Goal: Information Seeking & Learning: Learn about a topic

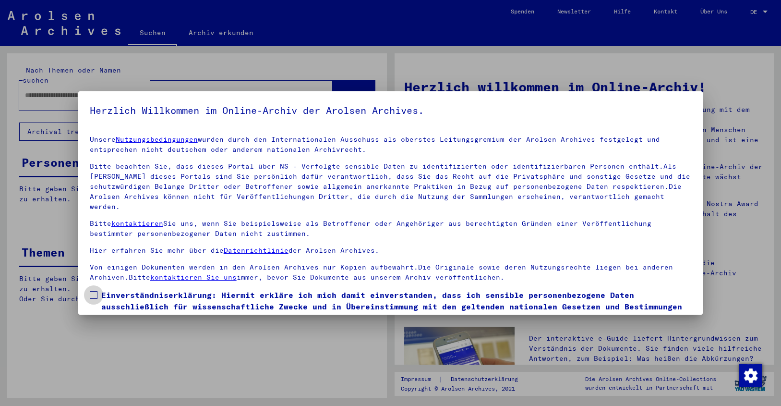
click at [96, 291] on span at bounding box center [94, 295] width 8 height 8
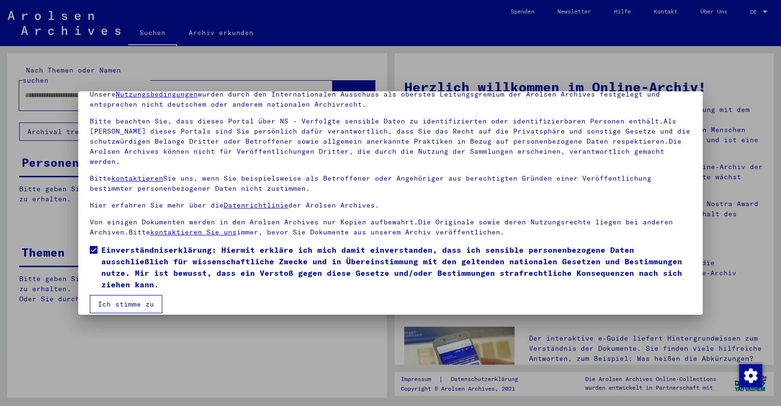
click at [126, 295] on button "Ich stimme zu" at bounding box center [126, 304] width 73 height 18
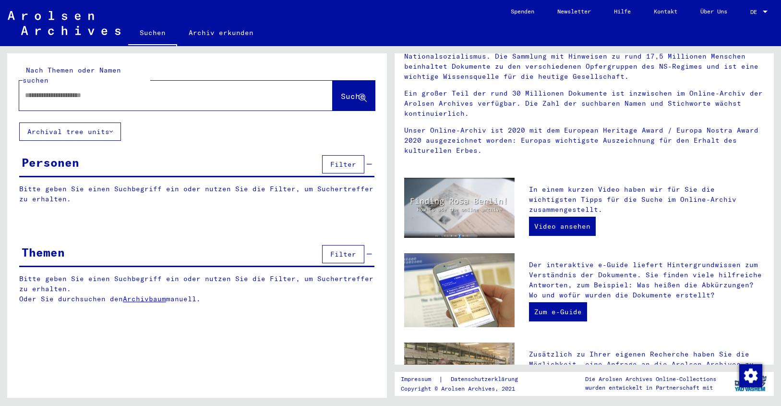
scroll to position [0, 0]
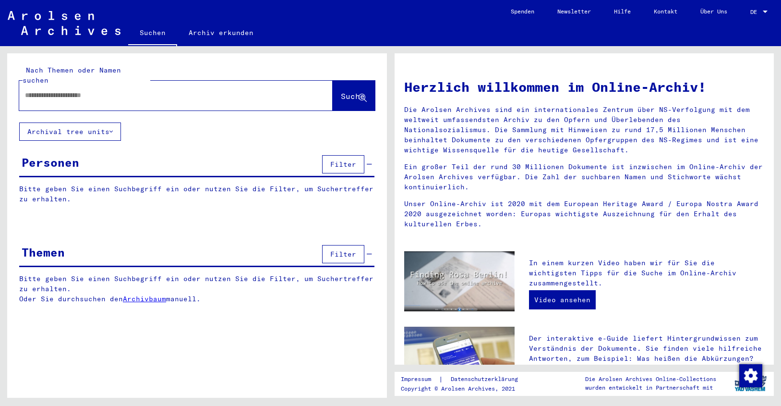
click at [136, 294] on link "Archivbaum" at bounding box center [144, 298] width 43 height 9
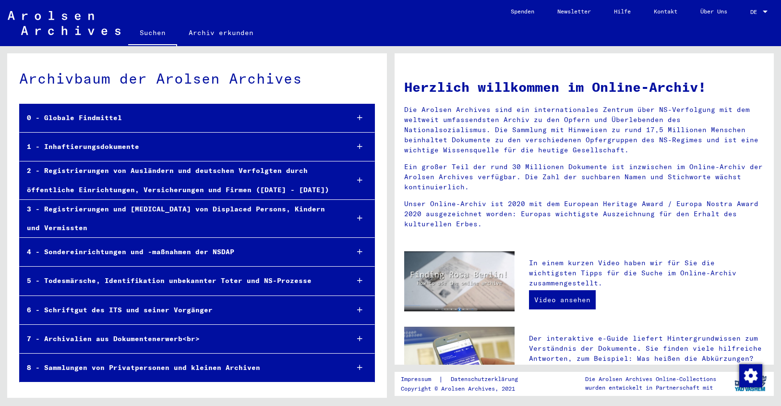
click at [97, 145] on div "1 - Inhaftierungsdokumente" at bounding box center [180, 146] width 321 height 19
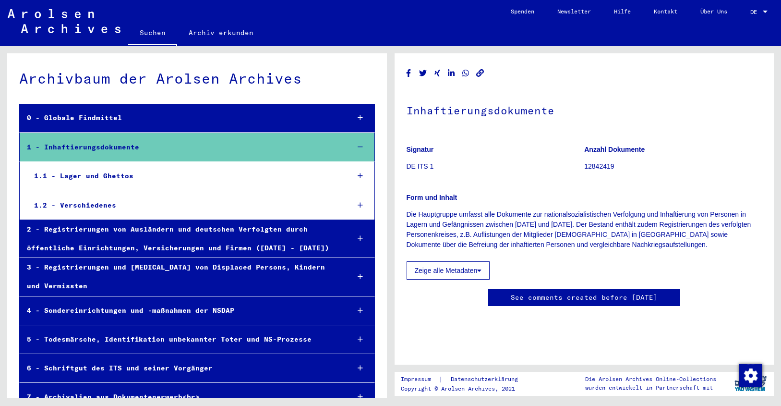
click at [104, 173] on div "1.1 - Lager und Ghettos" at bounding box center [184, 176] width 315 height 19
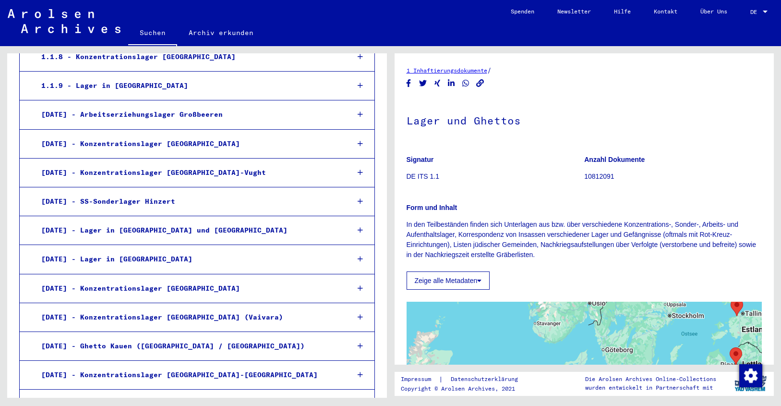
scroll to position [737, 0]
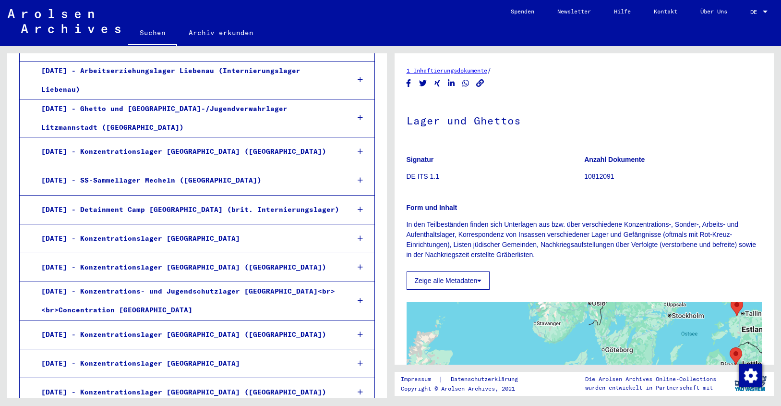
click at [136, 229] on div "[DATE] - Konzentrationslager [GEOGRAPHIC_DATA]" at bounding box center [188, 238] width 308 height 19
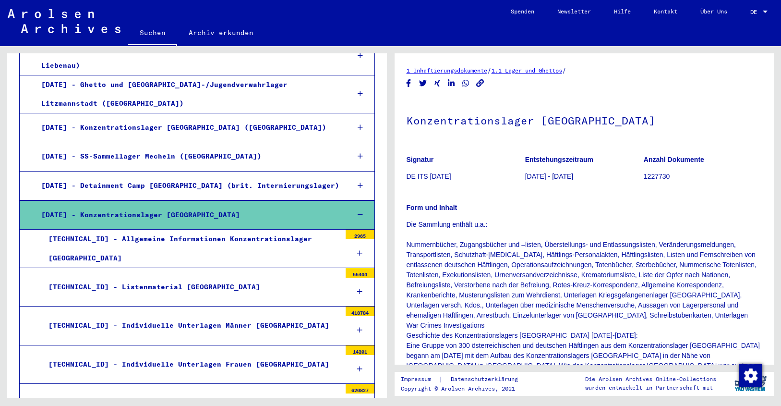
scroll to position [909, 0]
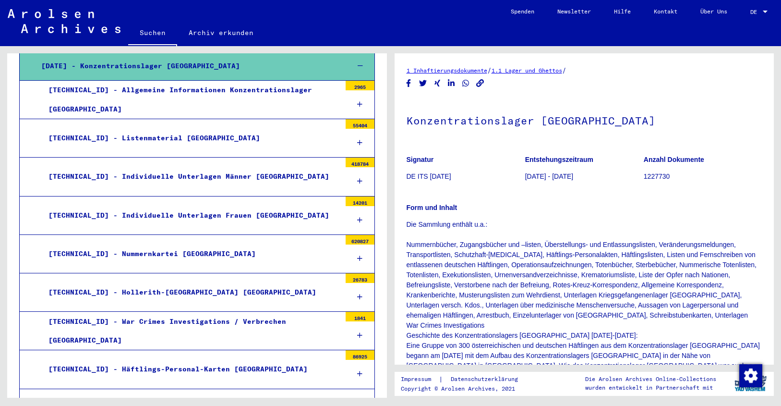
click at [126, 312] on div "[TECHNICAL_ID] - War Crimes Investigations / Verbrechen [GEOGRAPHIC_DATA]" at bounding box center [191, 330] width 300 height 37
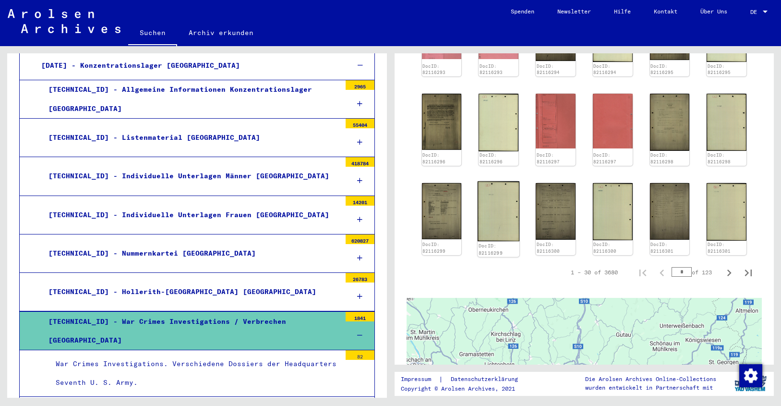
scroll to position [380, 0]
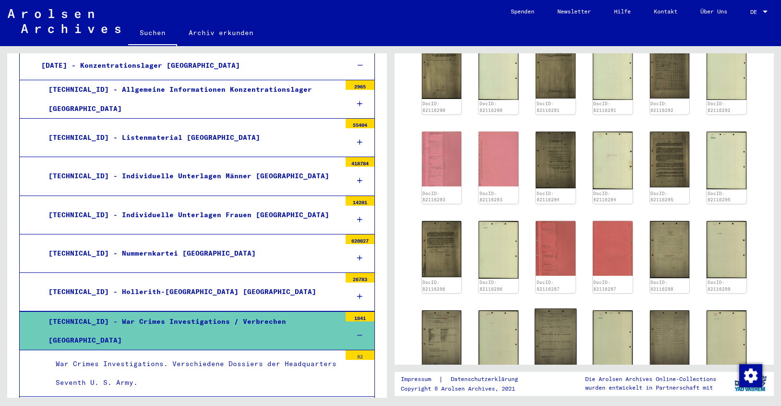
click at [548, 308] on img at bounding box center [556, 338] width 42 height 60
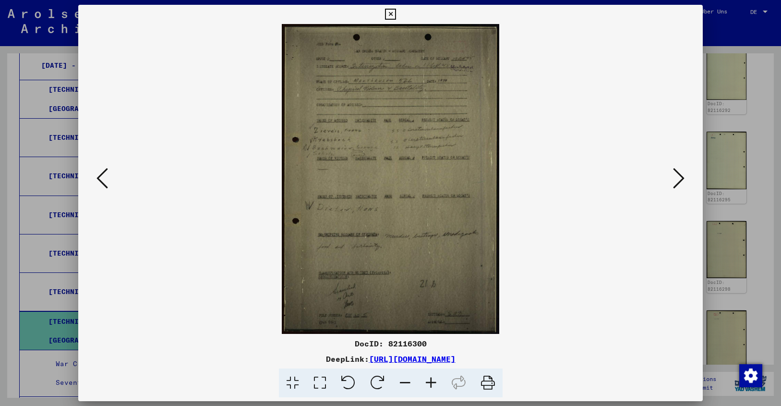
click at [680, 178] on icon at bounding box center [679, 178] width 12 height 23
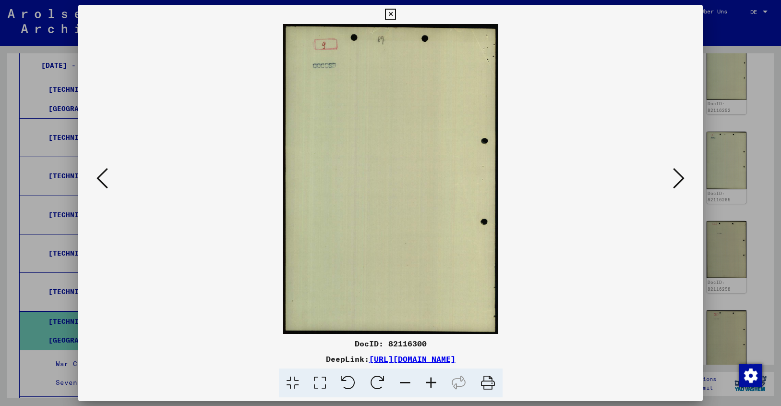
click at [680, 178] on icon at bounding box center [679, 178] width 12 height 23
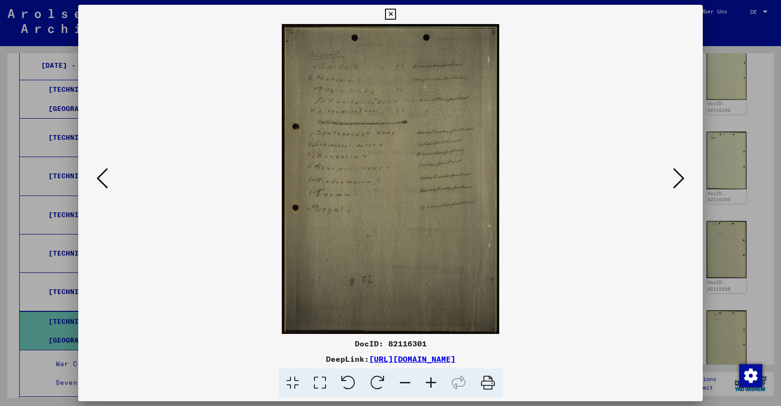
click at [427, 381] on icon at bounding box center [431, 382] width 26 height 29
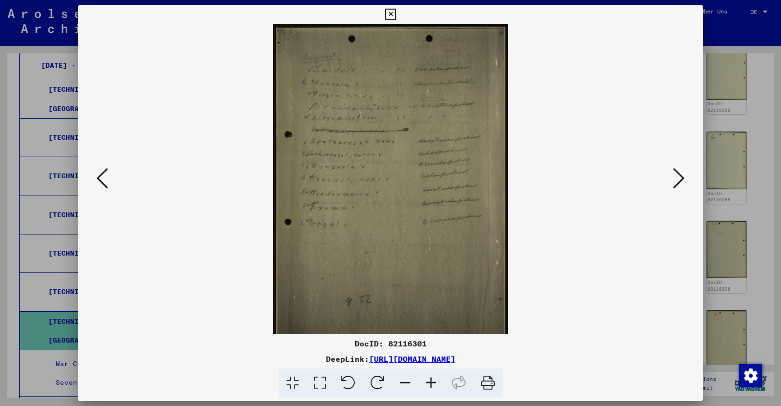
click at [427, 381] on icon at bounding box center [431, 382] width 26 height 29
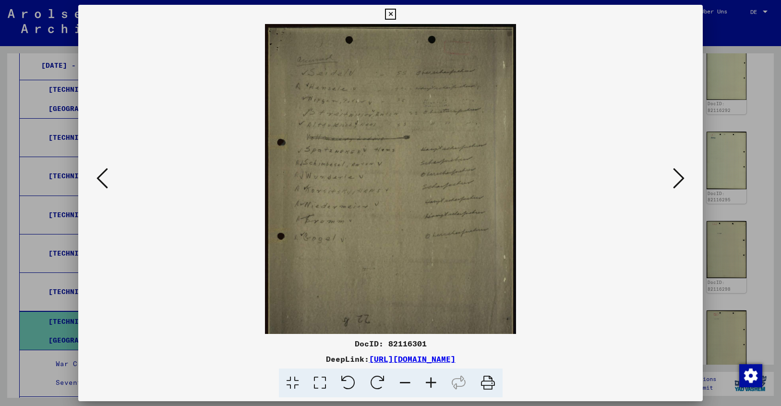
click at [427, 381] on icon at bounding box center [431, 382] width 26 height 29
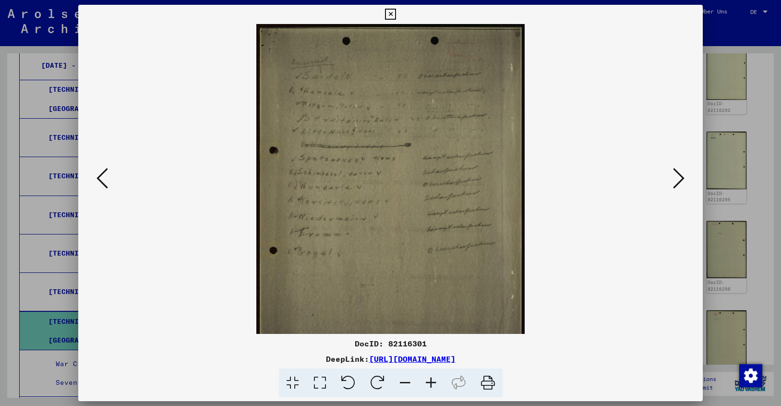
click at [427, 381] on icon at bounding box center [431, 382] width 26 height 29
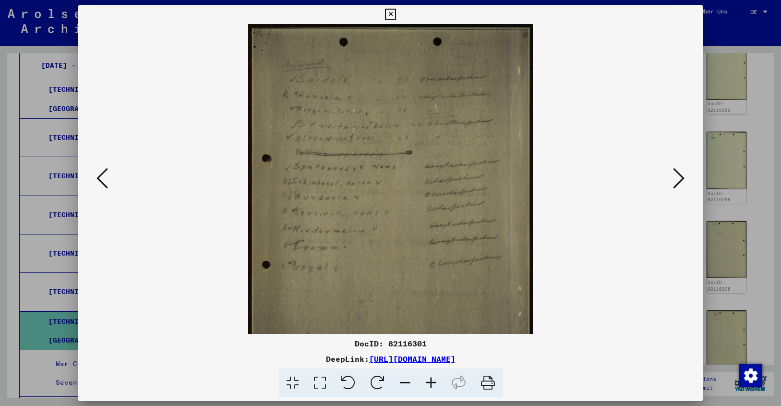
click at [427, 381] on icon at bounding box center [431, 382] width 26 height 29
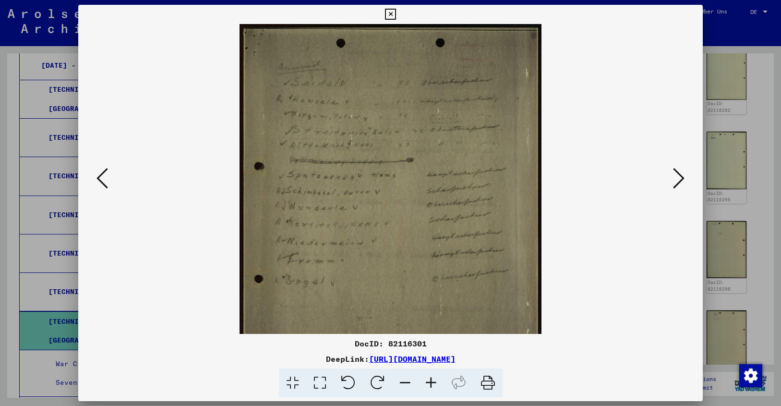
click at [427, 381] on icon at bounding box center [431, 382] width 26 height 29
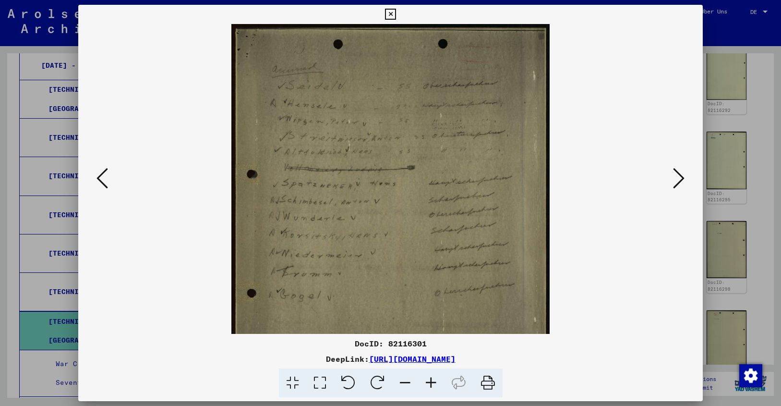
click at [427, 381] on icon at bounding box center [431, 382] width 26 height 29
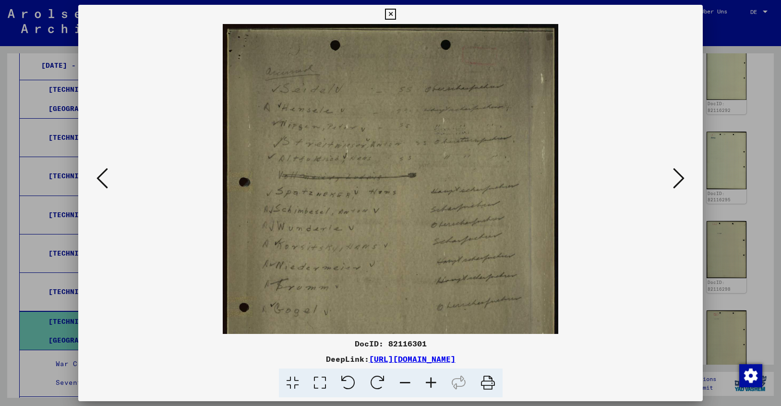
click at [427, 381] on icon at bounding box center [431, 382] width 26 height 29
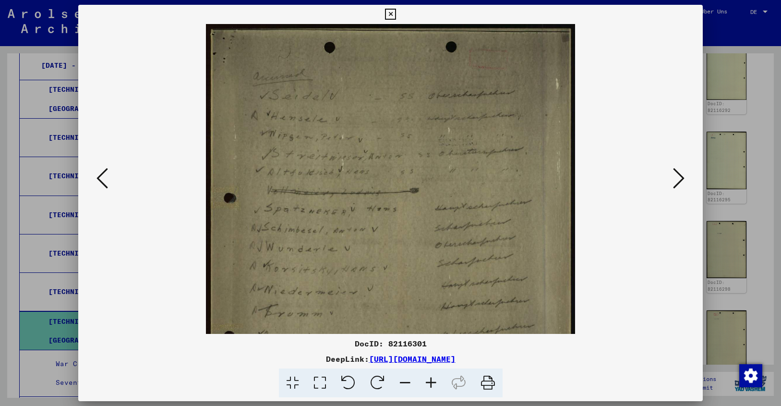
click at [680, 180] on icon at bounding box center [679, 178] width 12 height 23
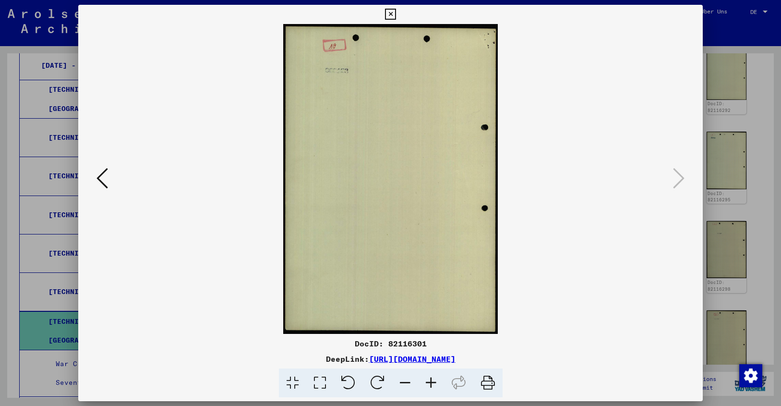
click at [396, 13] on icon at bounding box center [390, 15] width 11 height 12
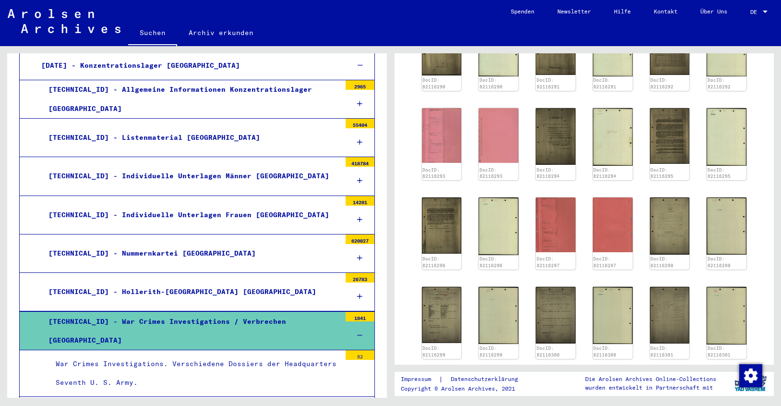
scroll to position [437, 0]
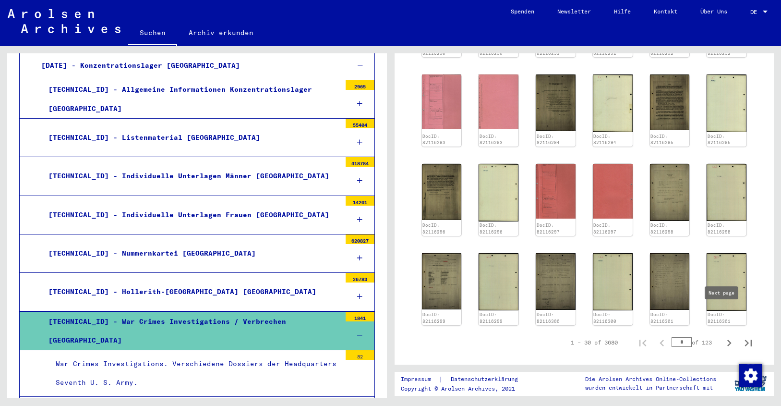
click at [723, 336] on icon "Next page" at bounding box center [729, 342] width 13 height 13
type input "*"
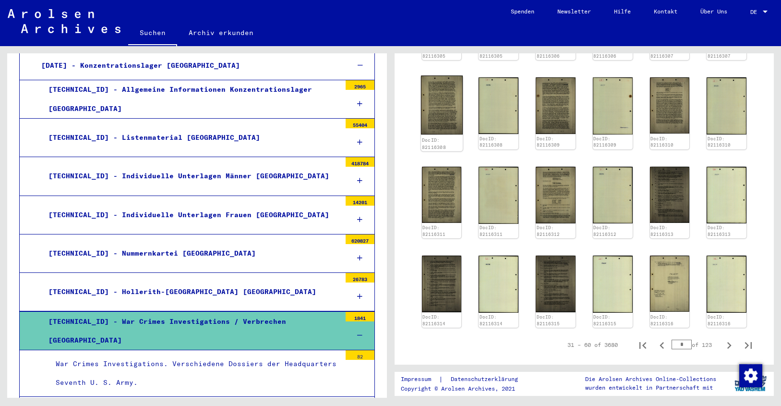
click at [441, 83] on img at bounding box center [442, 104] width 42 height 59
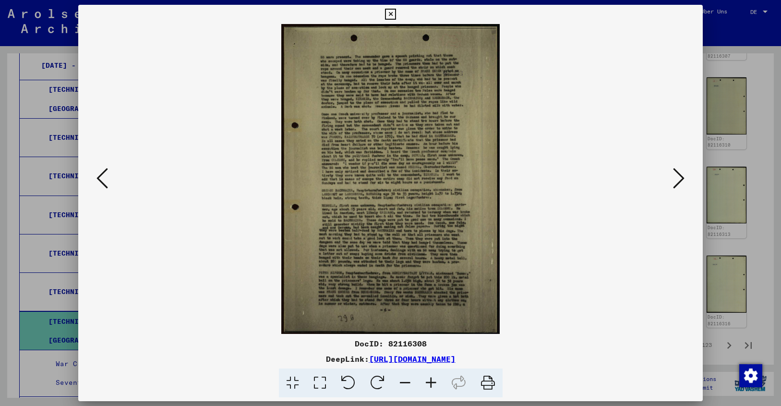
click at [429, 378] on icon at bounding box center [431, 382] width 26 height 29
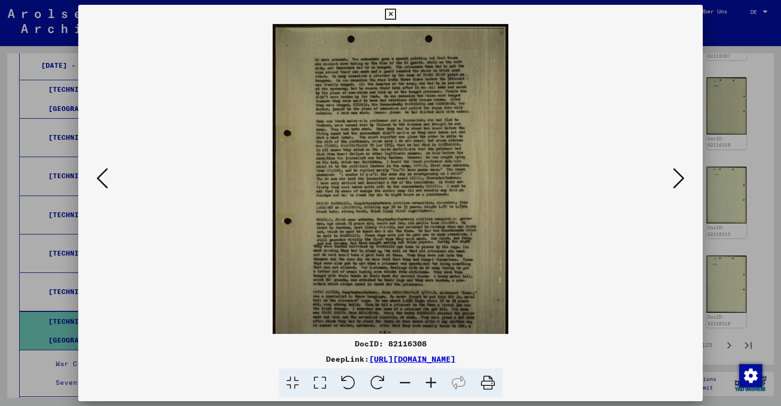
click at [429, 378] on icon at bounding box center [431, 382] width 26 height 29
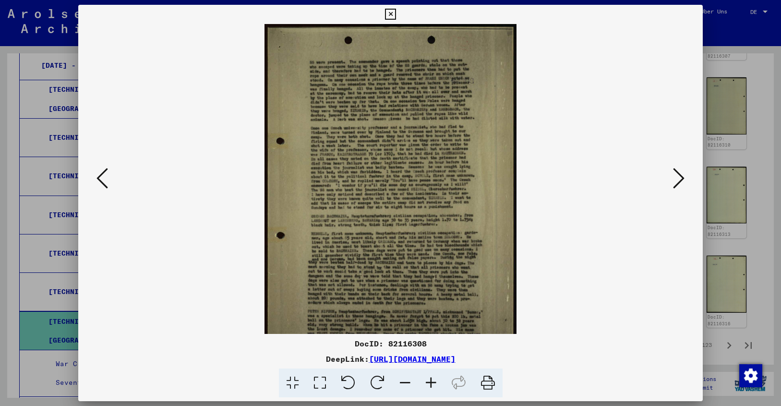
click at [429, 378] on icon at bounding box center [431, 382] width 26 height 29
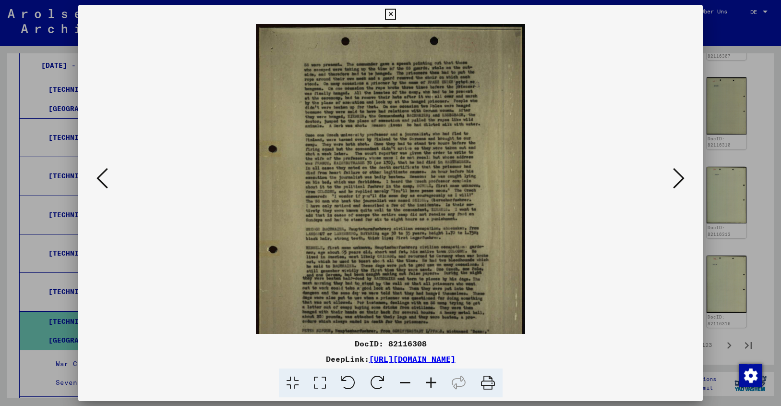
click at [429, 378] on icon at bounding box center [431, 382] width 26 height 29
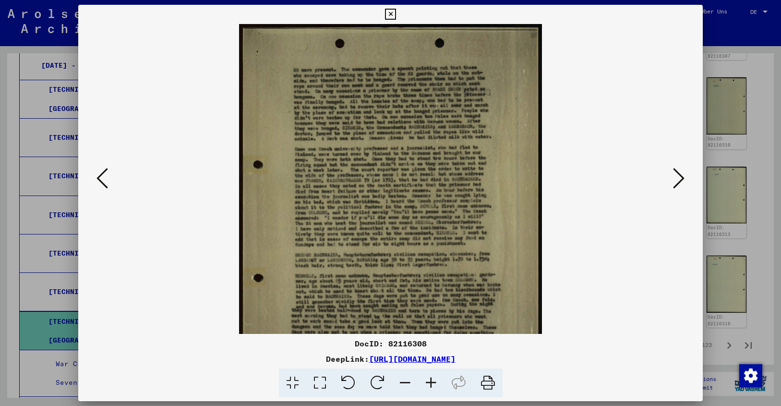
click at [429, 378] on icon at bounding box center [431, 382] width 26 height 29
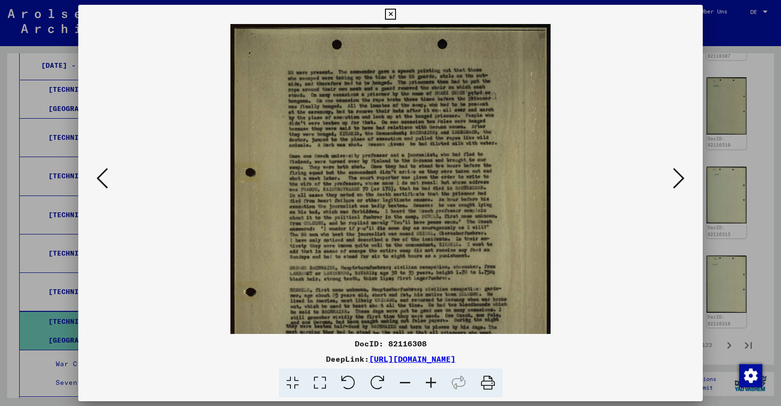
click at [429, 378] on icon at bounding box center [431, 382] width 26 height 29
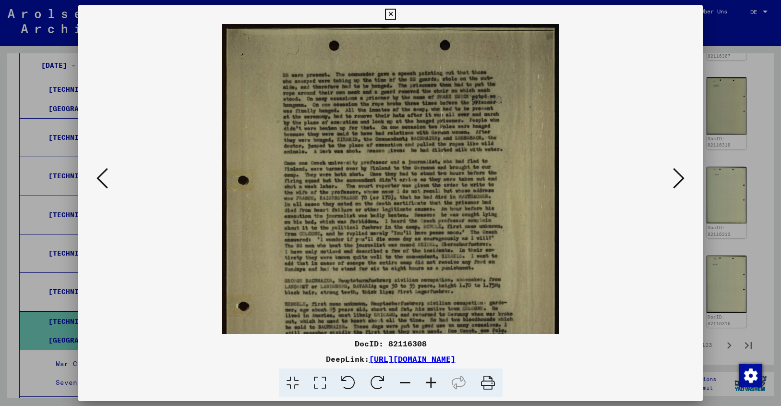
click at [429, 378] on icon at bounding box center [431, 382] width 26 height 29
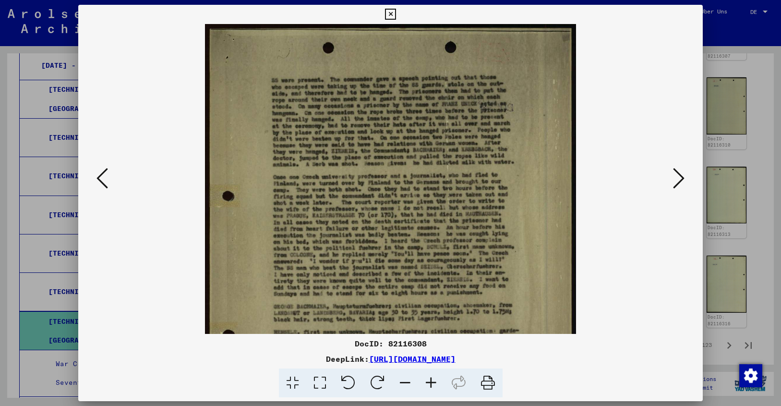
click at [429, 378] on icon at bounding box center [431, 382] width 26 height 29
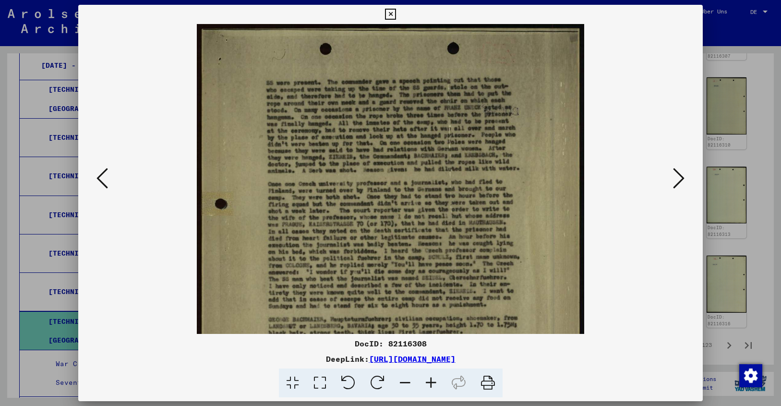
click at [429, 378] on icon at bounding box center [431, 382] width 26 height 29
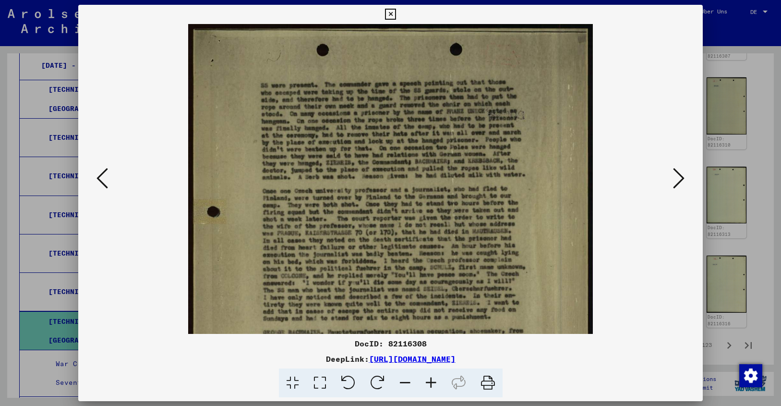
click at [429, 378] on icon at bounding box center [431, 382] width 26 height 29
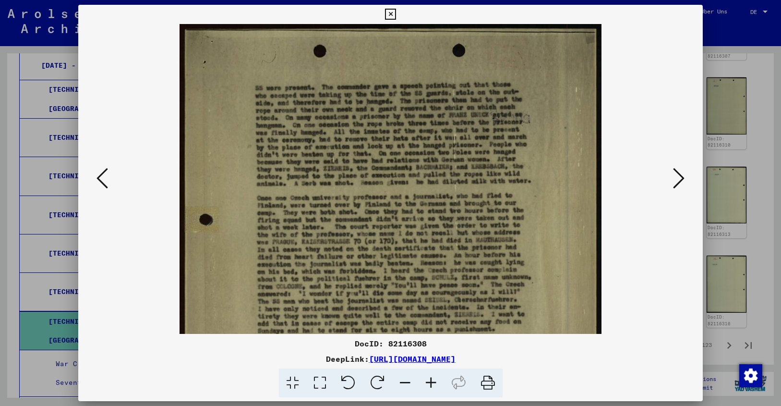
click at [429, 378] on icon at bounding box center [431, 382] width 26 height 29
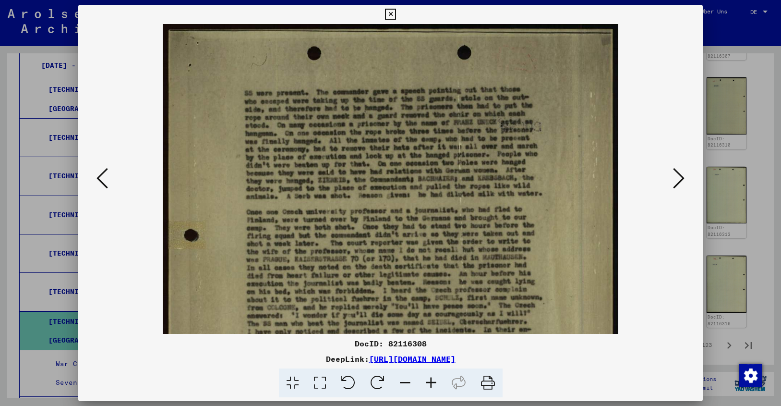
click at [429, 378] on icon at bounding box center [431, 382] width 26 height 29
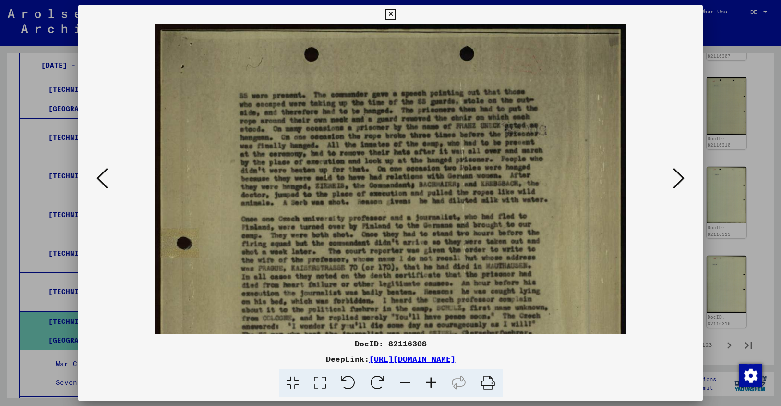
click at [429, 378] on icon at bounding box center [431, 382] width 26 height 29
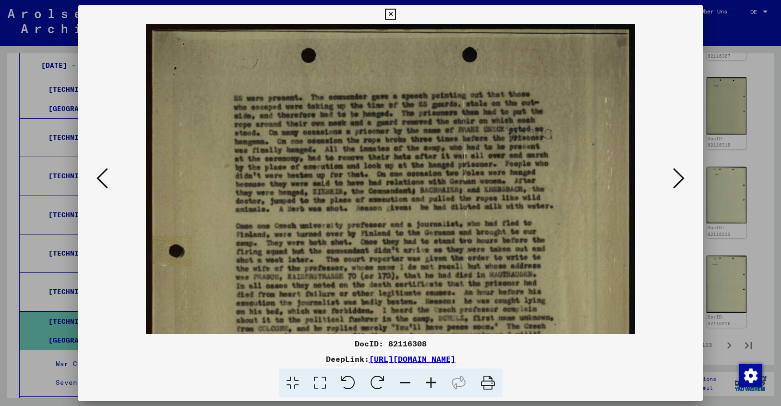
click at [429, 378] on icon at bounding box center [431, 382] width 26 height 29
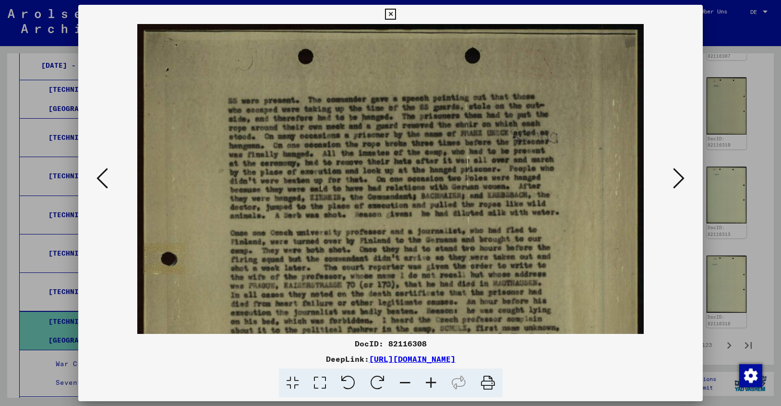
click at [396, 12] on icon at bounding box center [390, 15] width 11 height 12
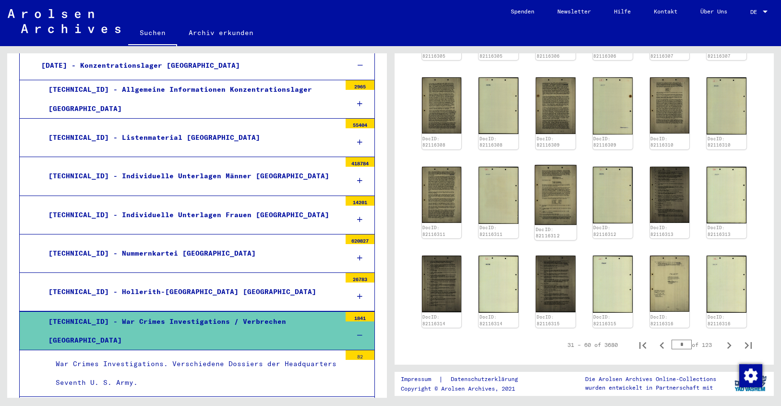
click at [546, 173] on img at bounding box center [556, 195] width 42 height 60
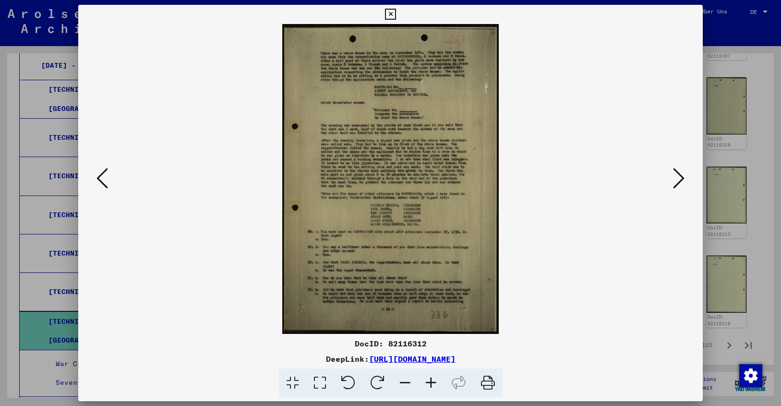
click at [429, 379] on icon at bounding box center [431, 382] width 26 height 29
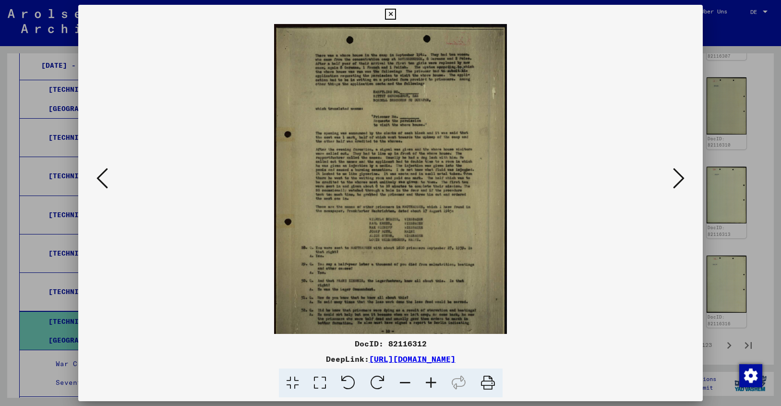
click at [429, 379] on icon at bounding box center [431, 382] width 26 height 29
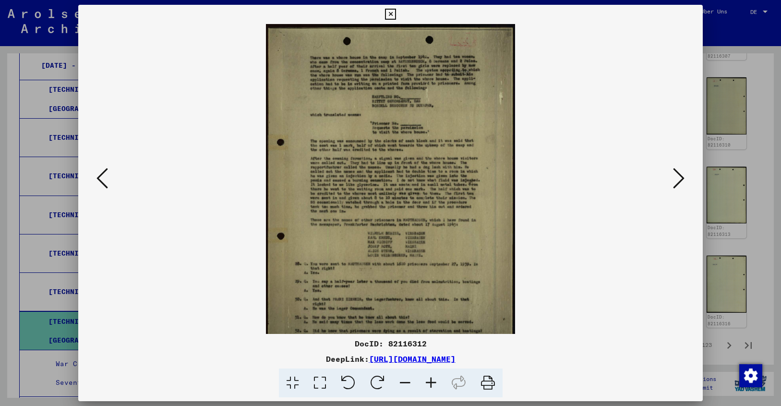
click at [429, 379] on icon at bounding box center [431, 382] width 26 height 29
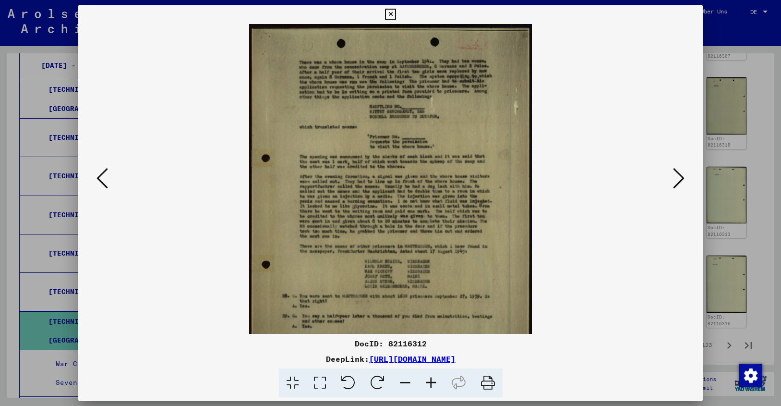
click at [429, 379] on icon at bounding box center [431, 382] width 26 height 29
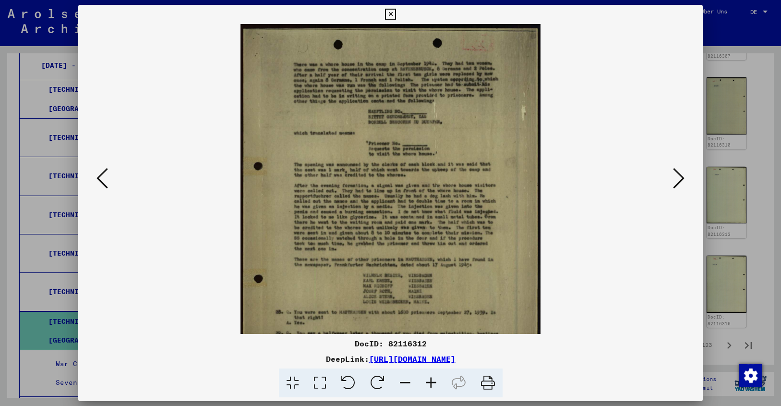
click at [429, 379] on icon at bounding box center [431, 382] width 26 height 29
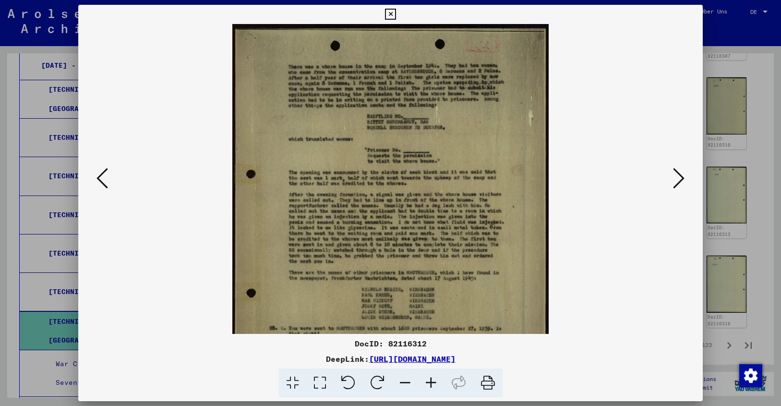
click at [429, 379] on icon at bounding box center [431, 382] width 26 height 29
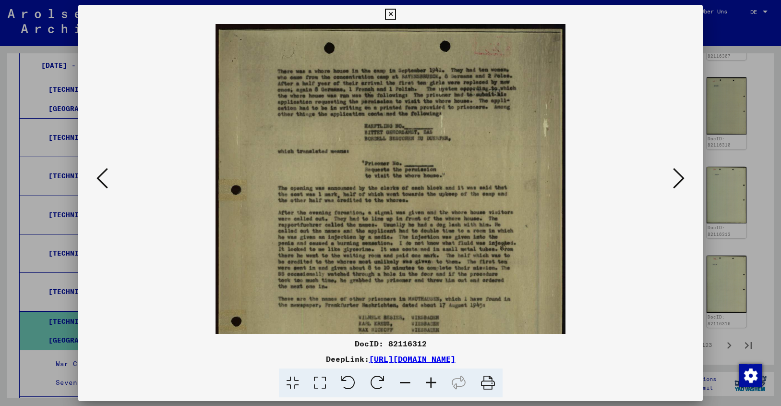
click at [429, 379] on icon at bounding box center [431, 382] width 26 height 29
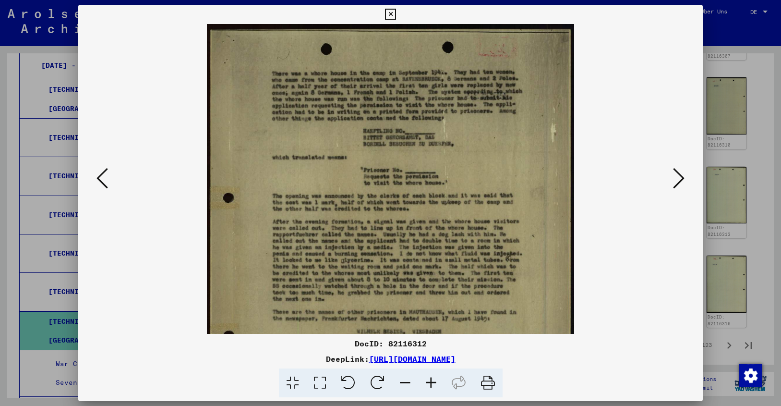
click at [429, 379] on icon at bounding box center [431, 382] width 26 height 29
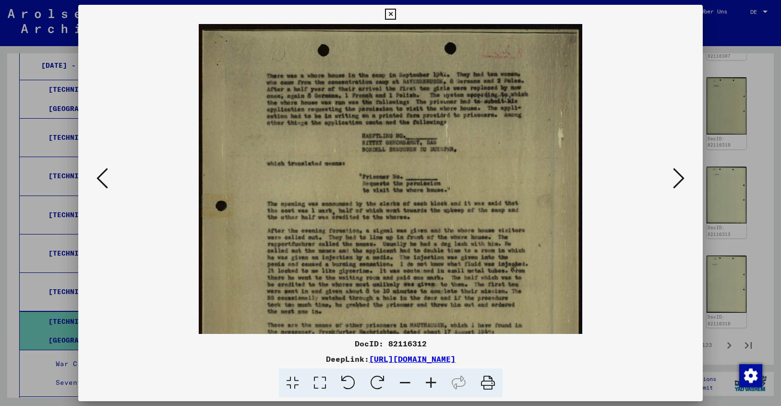
click at [429, 379] on icon at bounding box center [431, 382] width 26 height 29
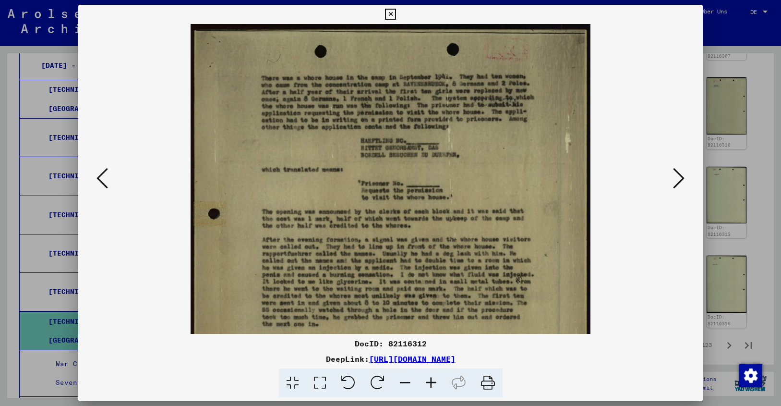
click at [429, 379] on icon at bounding box center [431, 382] width 26 height 29
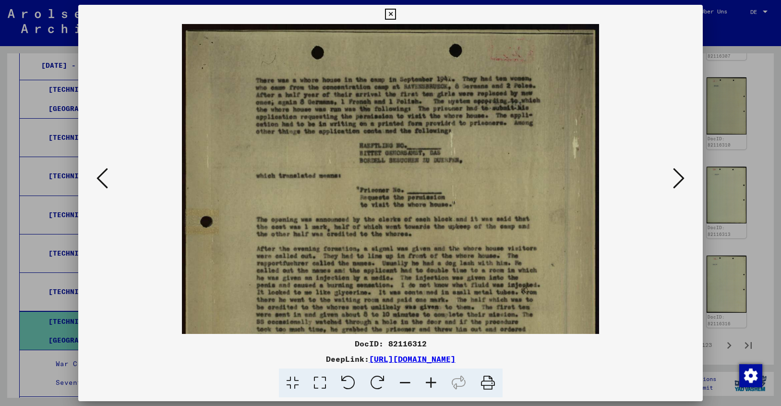
click at [429, 379] on icon at bounding box center [431, 382] width 26 height 29
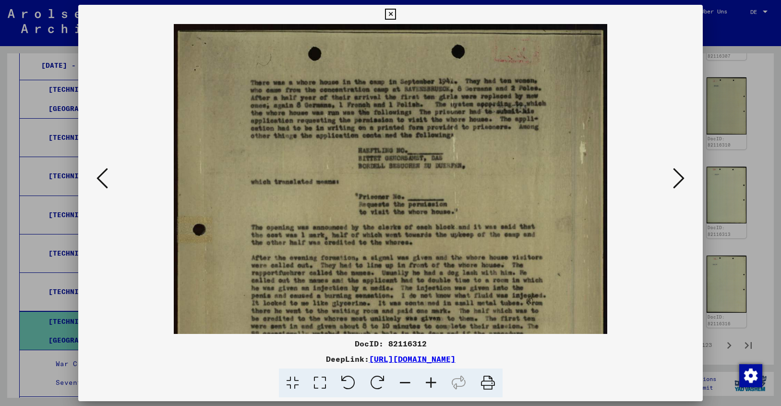
click at [429, 379] on icon at bounding box center [431, 382] width 26 height 29
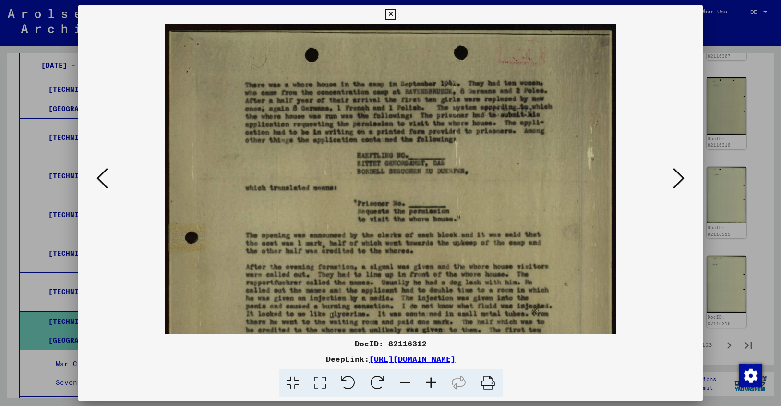
click at [396, 15] on icon at bounding box center [390, 15] width 11 height 12
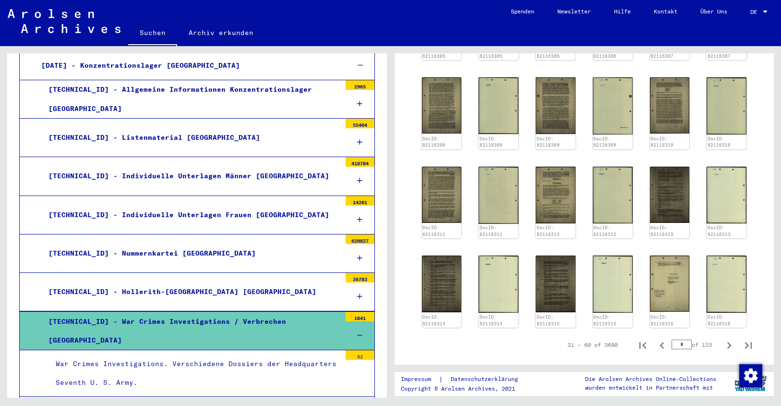
click at [187, 206] on div "[TECHNICAL_ID] - Individuelle Unterlagen Frauen [GEOGRAPHIC_DATA]" at bounding box center [191, 215] width 300 height 19
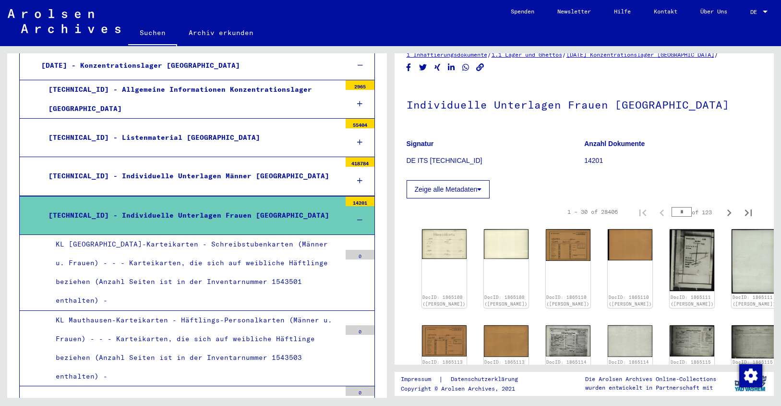
scroll to position [165, 0]
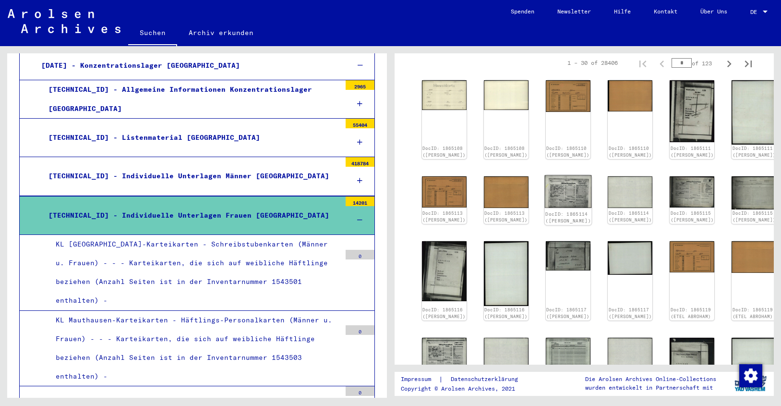
click at [554, 187] on img at bounding box center [568, 191] width 47 height 33
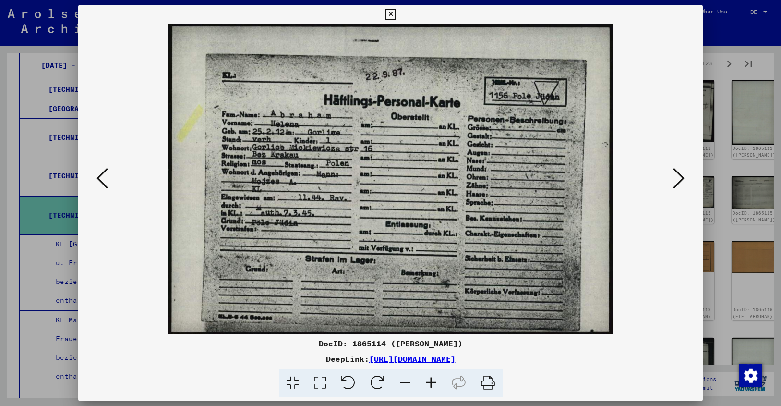
click at [396, 13] on icon at bounding box center [390, 15] width 11 height 12
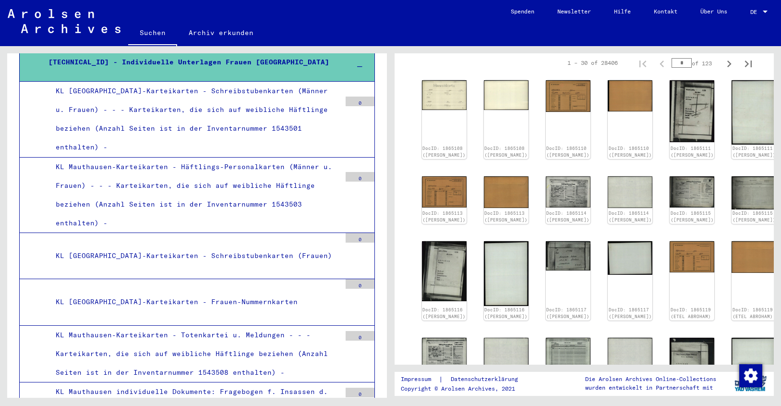
scroll to position [1088, 0]
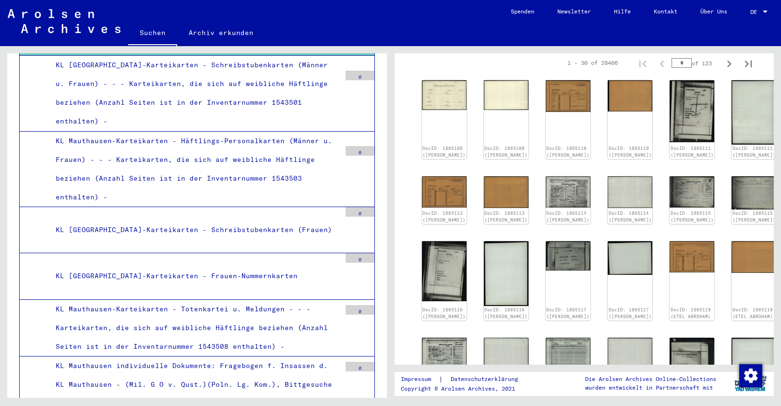
click at [162, 300] on div "KL Mauthausen-Karteikarten - Totenkartei u. Meldungen - - - Karteikarten, die s…" at bounding box center [194, 328] width 292 height 57
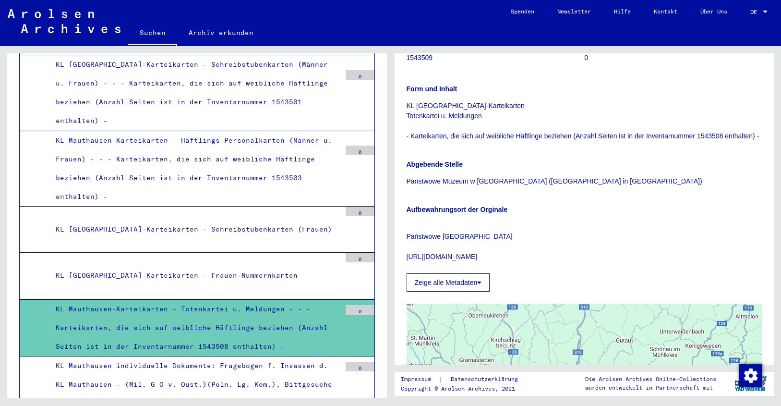
scroll to position [341, 0]
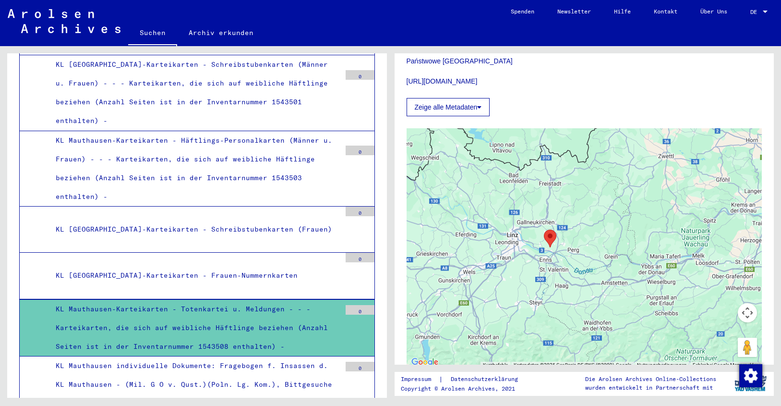
click at [448, 116] on button "Zeige alle Metadaten" at bounding box center [449, 107] width 84 height 18
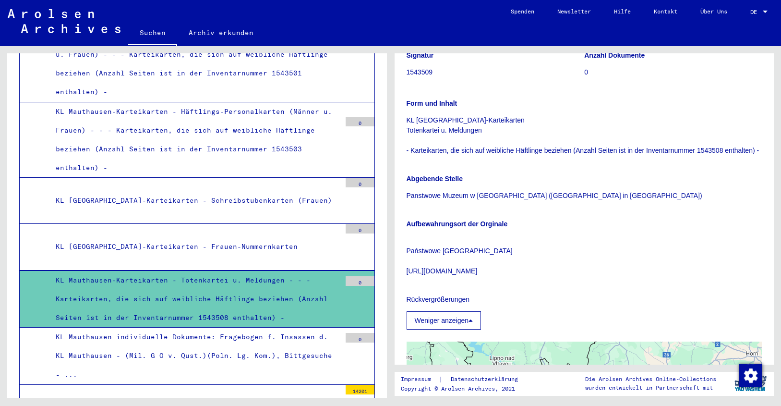
scroll to position [1119, 0]
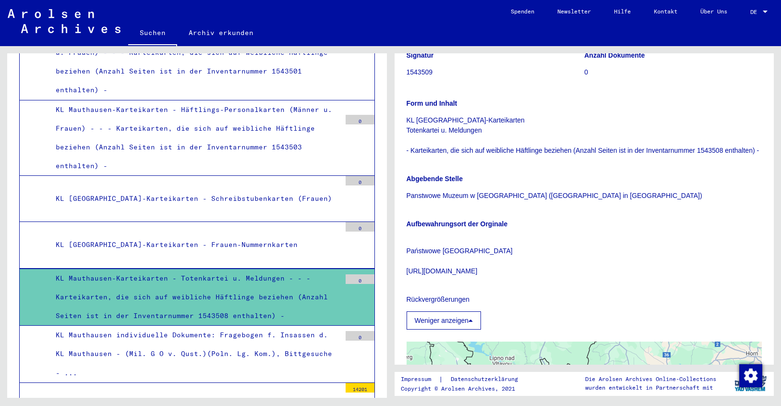
click at [229, 100] on div "KL Mauthausen-Karteikarten - Häftlings-Personalkarten (Männer u. Frauen) - - - …" at bounding box center [194, 137] width 292 height 75
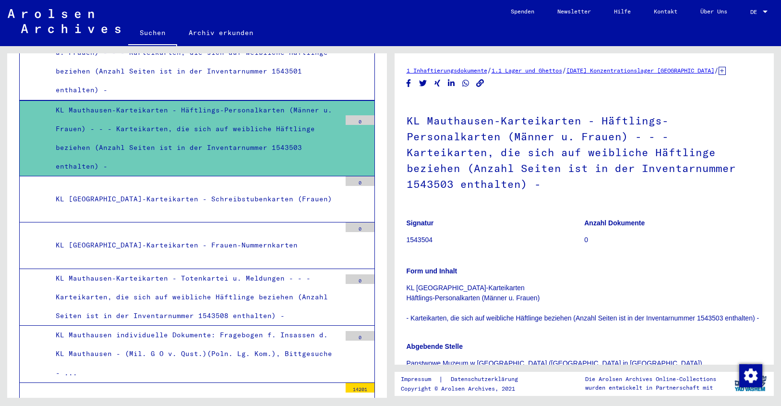
click at [226, 190] on div "KL [GEOGRAPHIC_DATA]-Karteikarten - Schreibstubenkarten (Frauen)" at bounding box center [194, 199] width 292 height 19
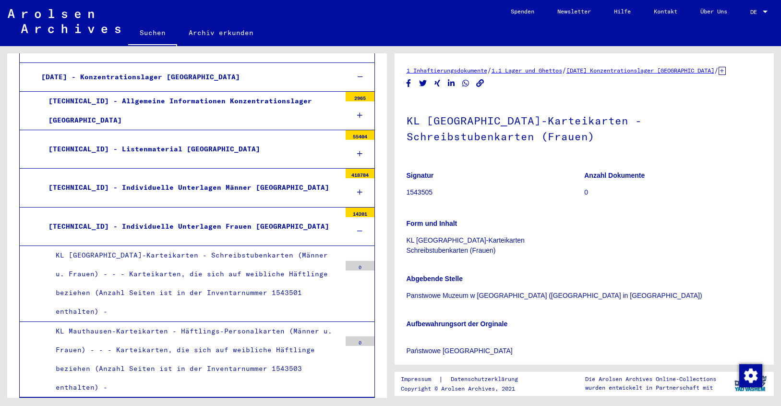
scroll to position [872, 0]
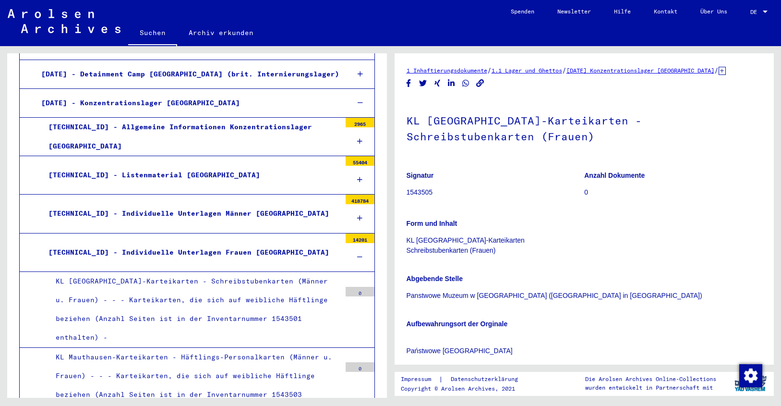
click at [185, 166] on div "[TECHNICAL_ID] - Listenmaterial [GEOGRAPHIC_DATA]" at bounding box center [191, 175] width 300 height 19
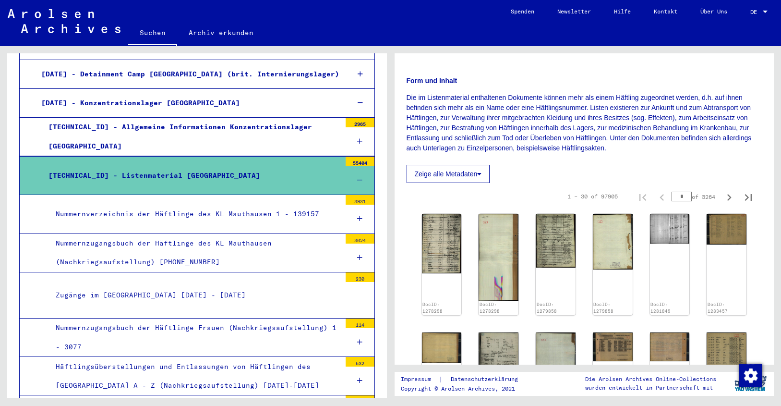
scroll to position [222, 0]
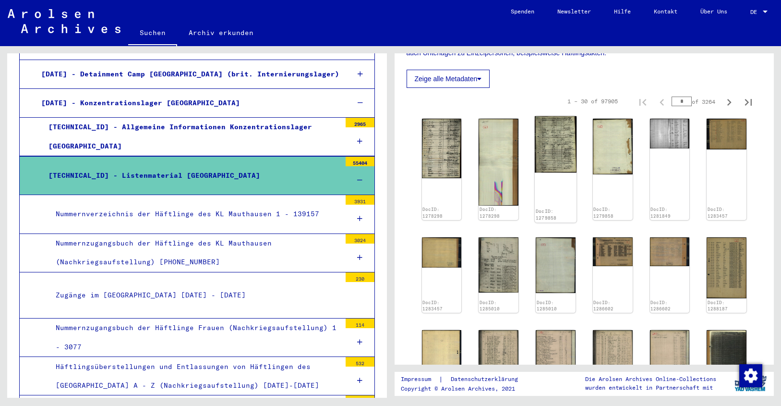
click at [555, 138] on img at bounding box center [556, 144] width 42 height 56
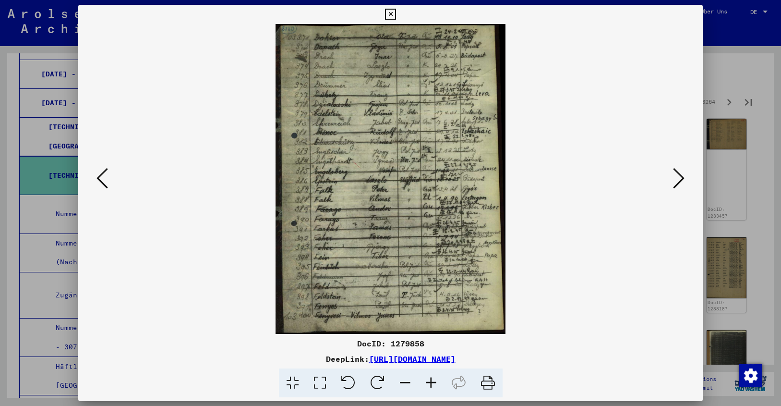
click at [682, 178] on icon at bounding box center [679, 178] width 12 height 23
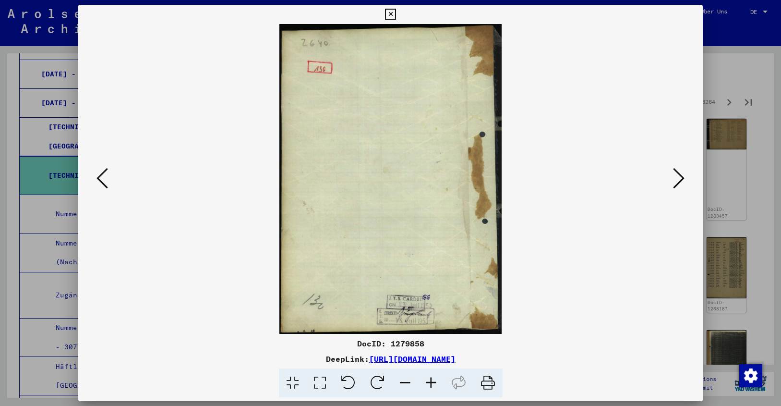
click at [682, 178] on icon at bounding box center [679, 178] width 12 height 23
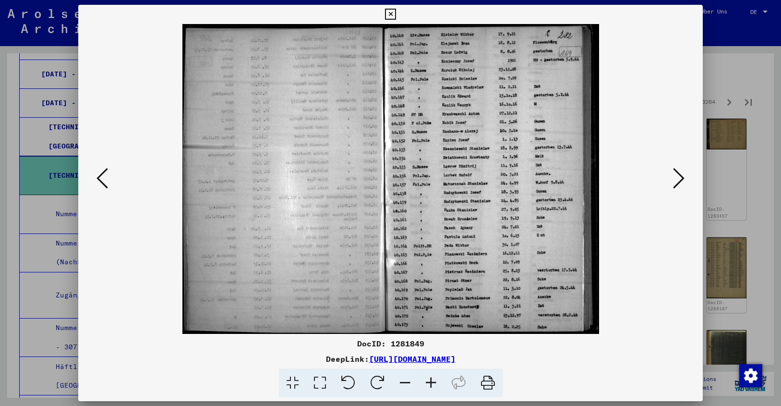
click at [433, 379] on icon at bounding box center [431, 382] width 26 height 29
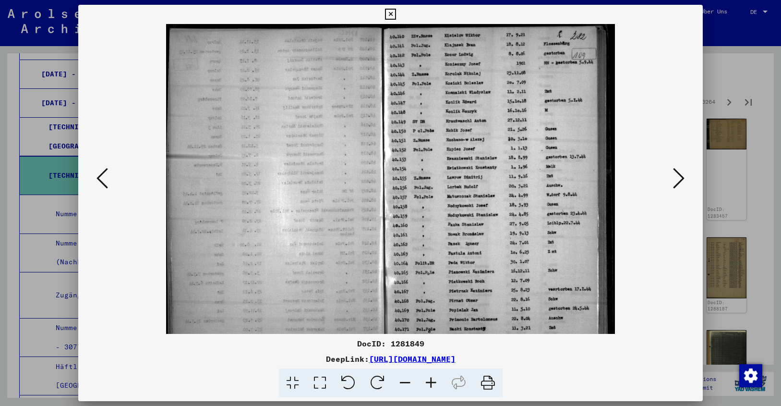
click at [433, 379] on icon at bounding box center [431, 382] width 26 height 29
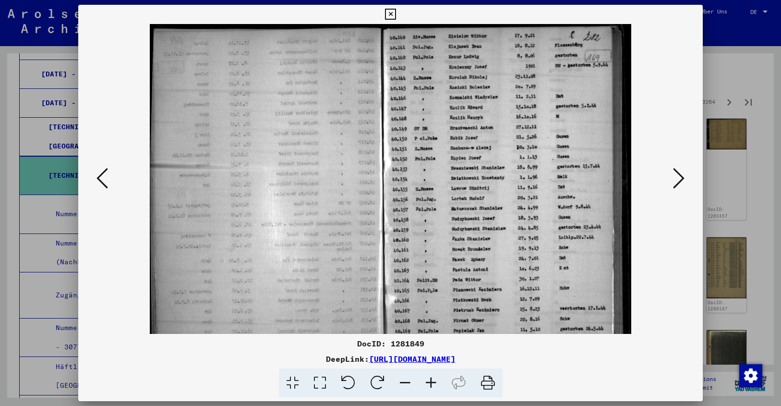
click at [433, 379] on icon at bounding box center [431, 382] width 26 height 29
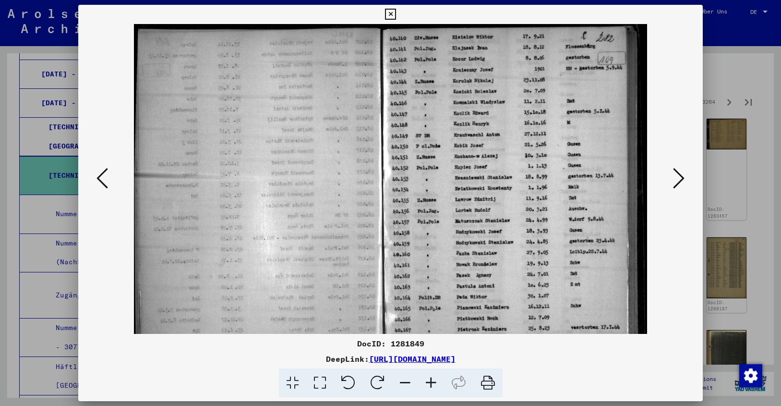
click at [433, 379] on icon at bounding box center [431, 382] width 26 height 29
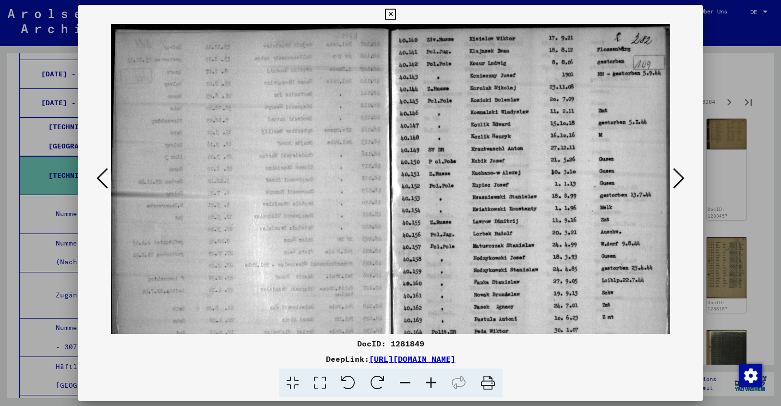
click at [433, 379] on icon at bounding box center [431, 382] width 26 height 29
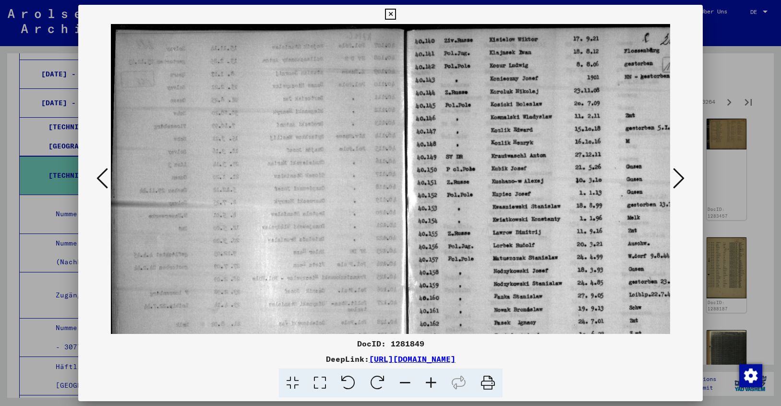
click at [433, 379] on icon at bounding box center [431, 382] width 26 height 29
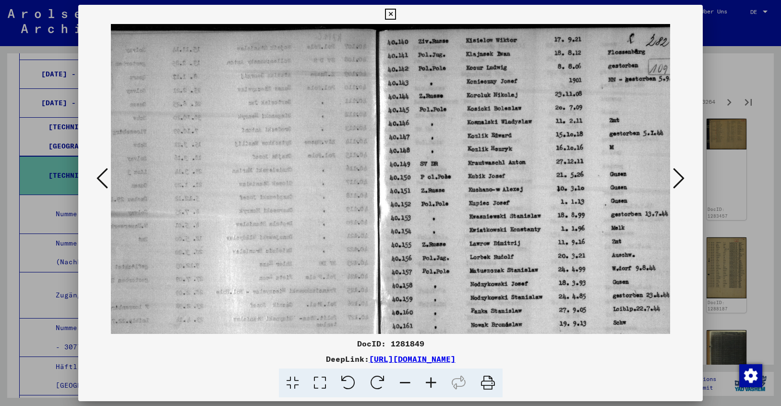
scroll to position [0, 83]
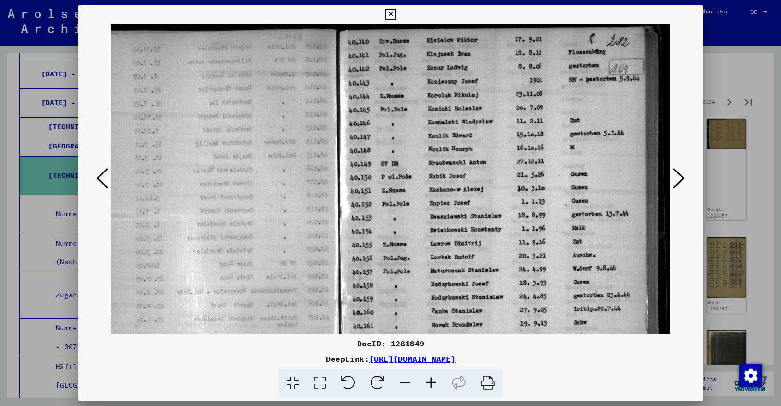
drag, startPoint x: 495, startPoint y: 191, endPoint x: 374, endPoint y: 256, distance: 137.1
click at [681, 179] on icon at bounding box center [679, 178] width 12 height 23
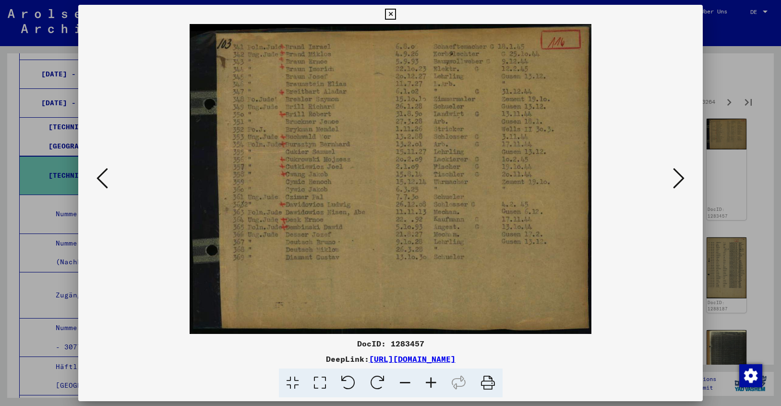
click at [681, 179] on icon at bounding box center [679, 178] width 12 height 23
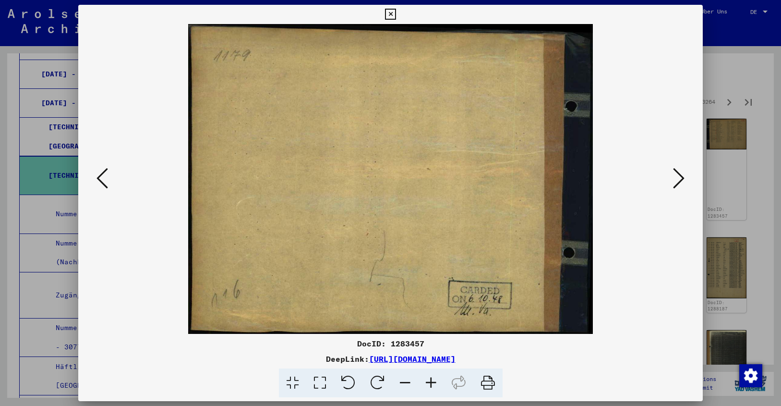
click at [681, 179] on icon at bounding box center [679, 178] width 12 height 23
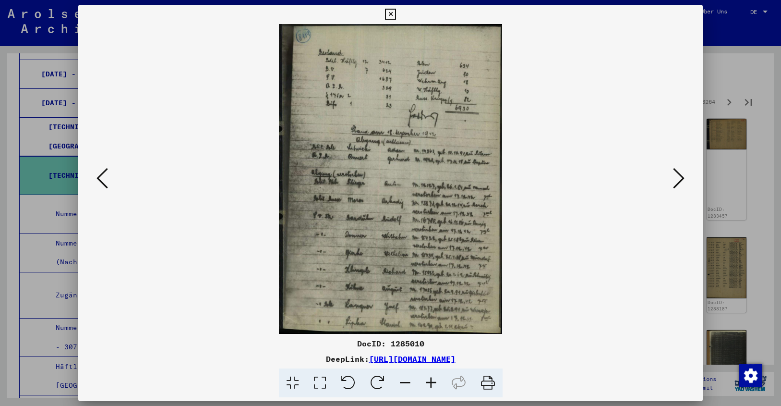
click at [681, 179] on icon at bounding box center [679, 178] width 12 height 23
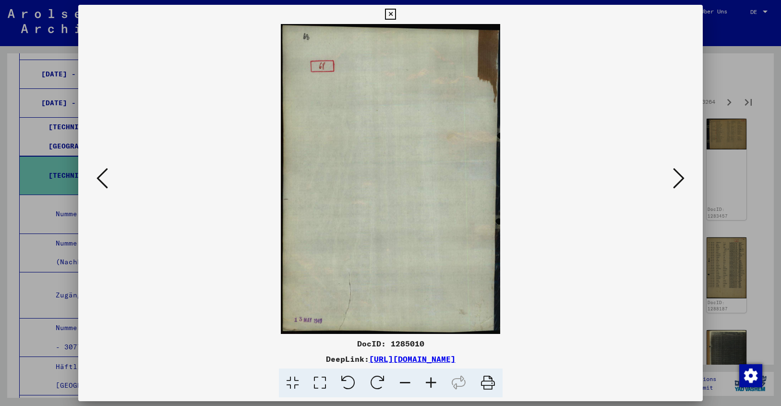
click at [681, 179] on icon at bounding box center [679, 178] width 12 height 23
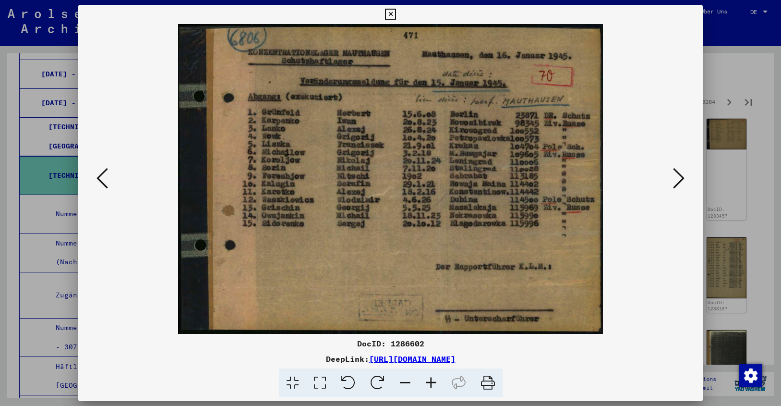
click at [681, 179] on icon at bounding box center [679, 178] width 12 height 23
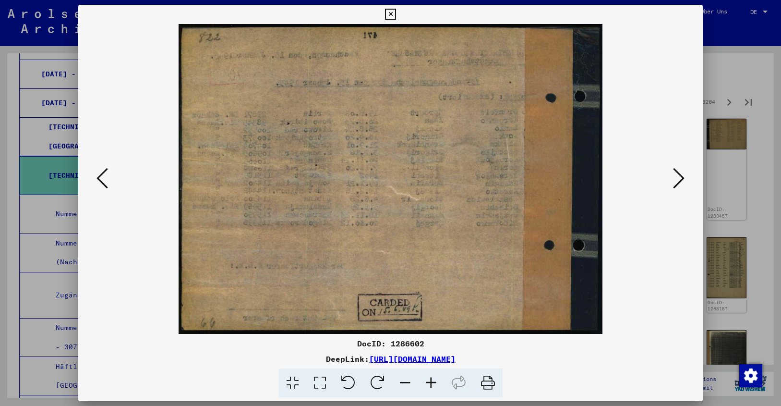
click at [681, 179] on icon at bounding box center [679, 178] width 12 height 23
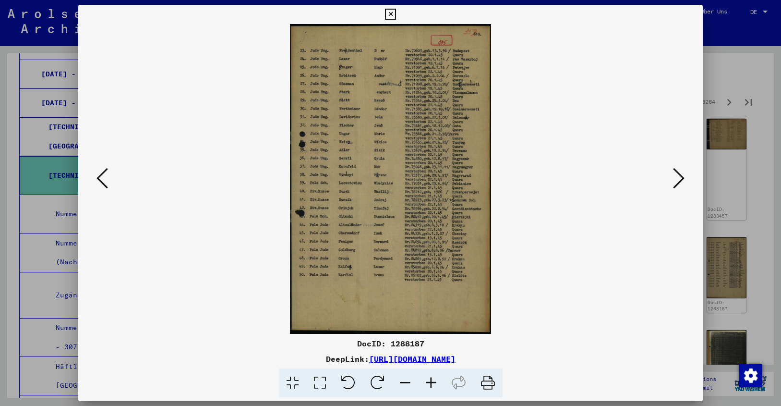
click at [681, 179] on icon at bounding box center [679, 178] width 12 height 23
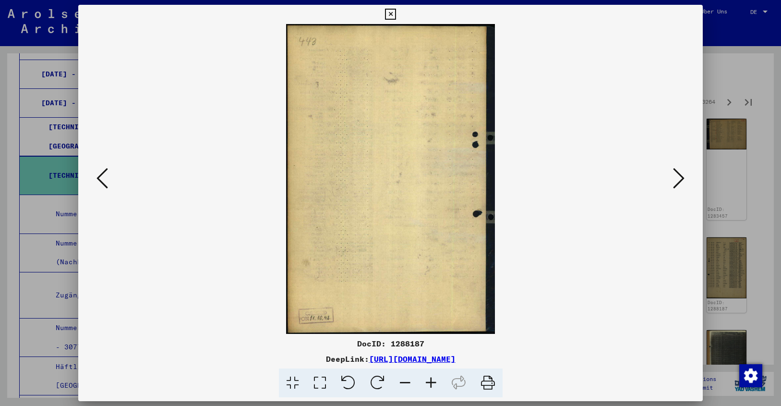
click at [681, 179] on icon at bounding box center [679, 178] width 12 height 23
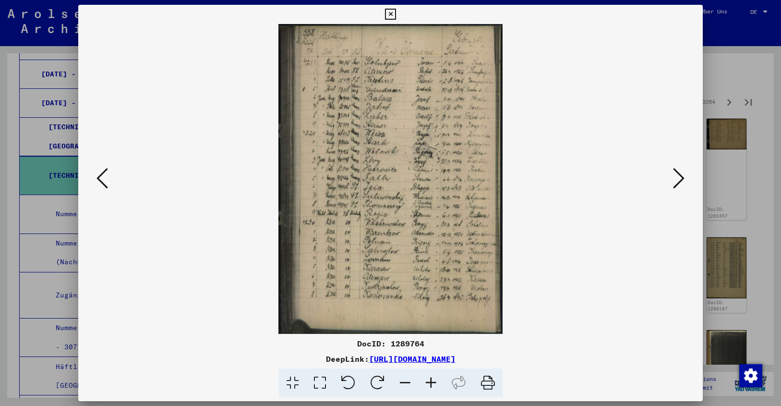
click at [681, 179] on icon at bounding box center [679, 178] width 12 height 23
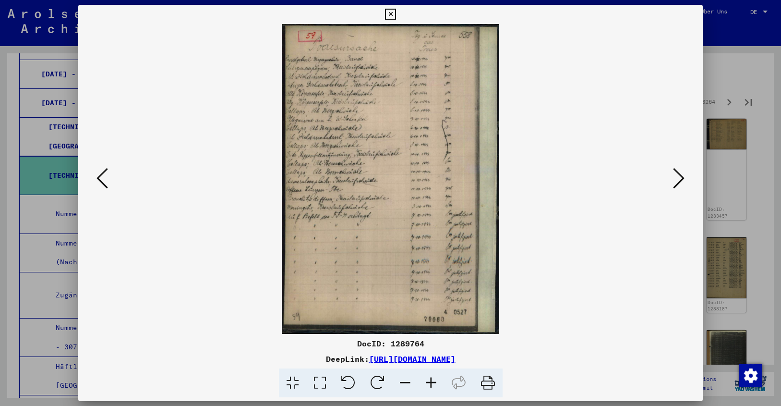
click at [681, 179] on icon at bounding box center [679, 178] width 12 height 23
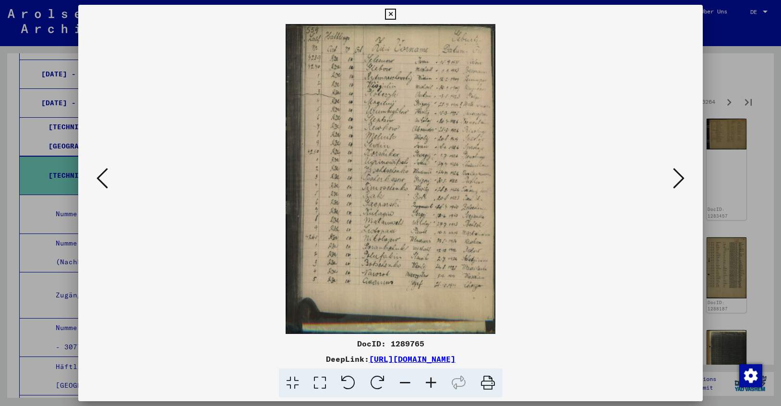
click at [681, 179] on icon at bounding box center [679, 178] width 12 height 23
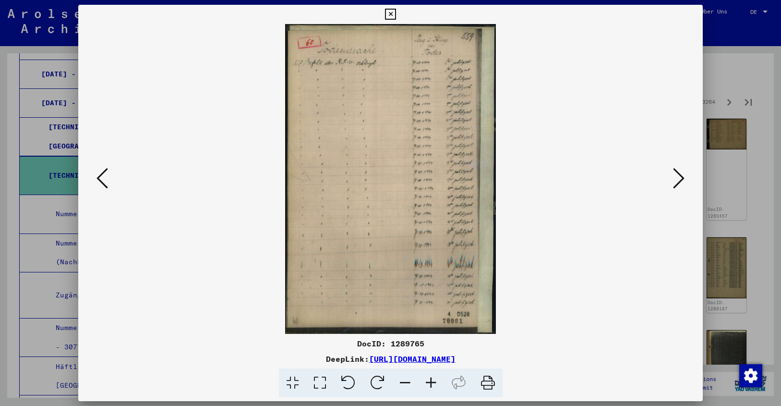
click at [681, 179] on icon at bounding box center [679, 178] width 12 height 23
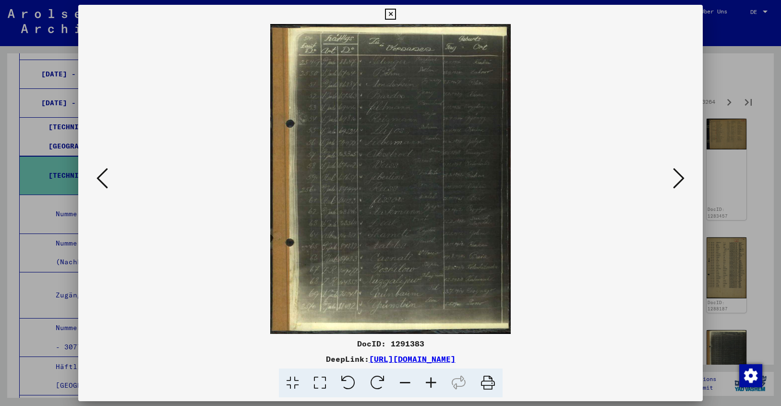
click at [681, 179] on icon at bounding box center [679, 178] width 12 height 23
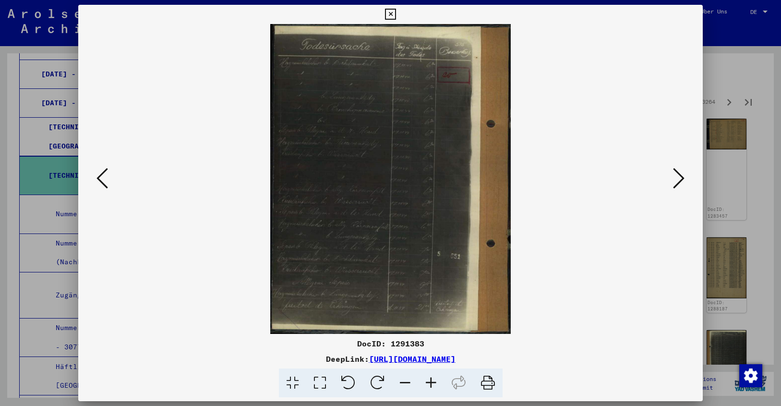
click at [681, 179] on icon at bounding box center [679, 178] width 12 height 23
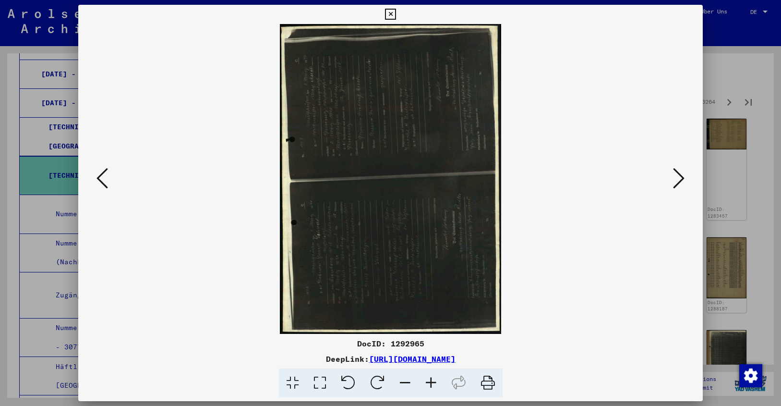
click at [681, 179] on icon at bounding box center [679, 178] width 12 height 23
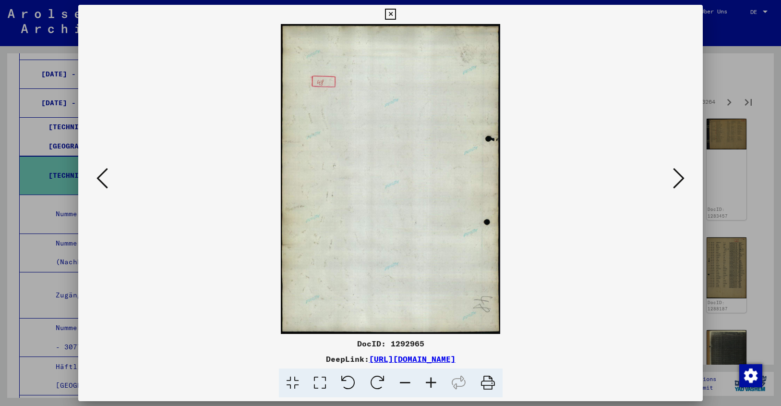
click at [681, 179] on icon at bounding box center [679, 178] width 12 height 23
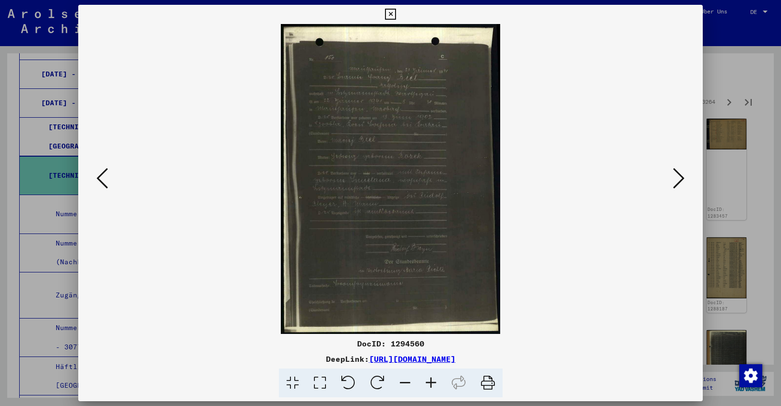
click at [681, 179] on icon at bounding box center [679, 178] width 12 height 23
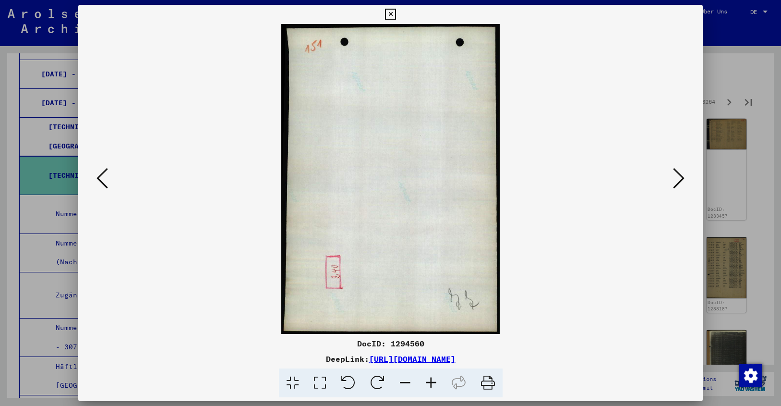
click at [681, 179] on icon at bounding box center [679, 178] width 12 height 23
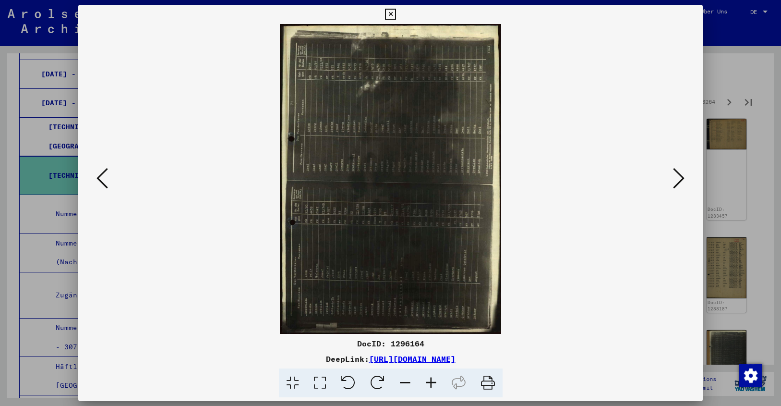
click at [681, 179] on icon at bounding box center [679, 178] width 12 height 23
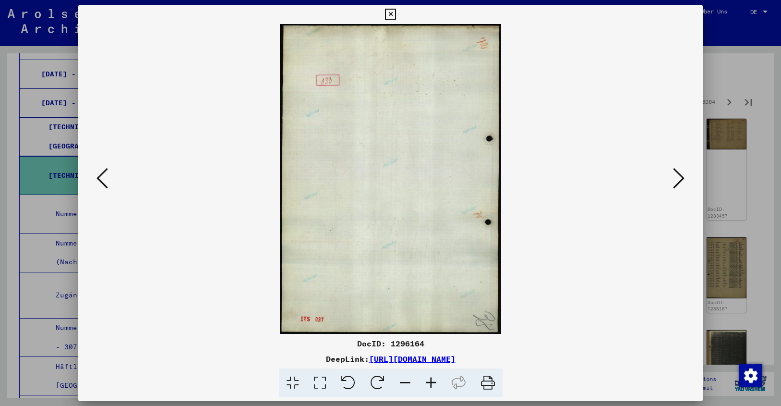
click at [681, 179] on icon at bounding box center [679, 178] width 12 height 23
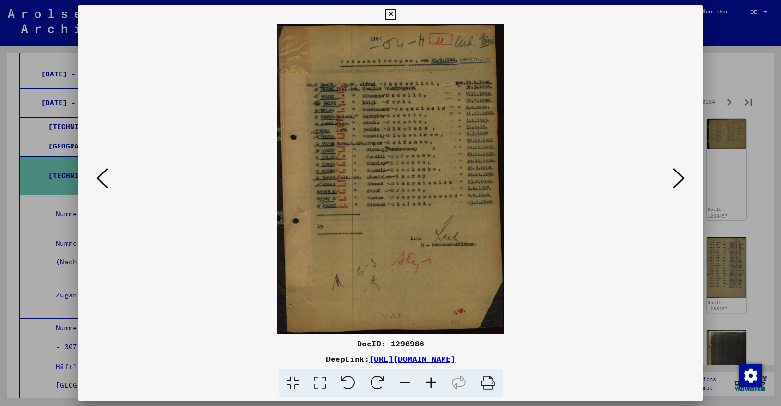
click at [431, 379] on icon at bounding box center [431, 382] width 26 height 29
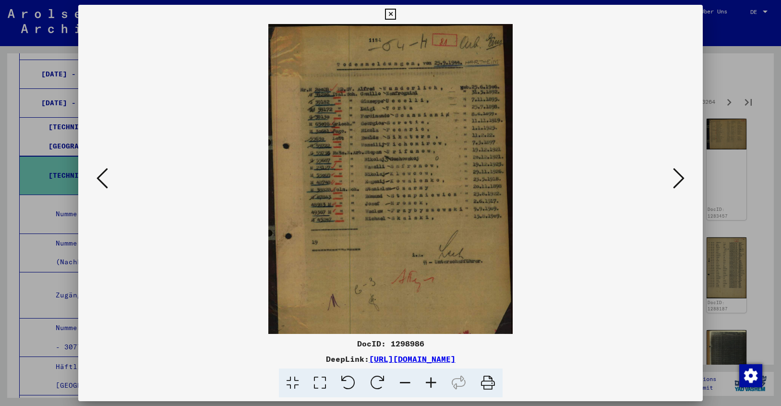
click at [431, 379] on icon at bounding box center [431, 382] width 26 height 29
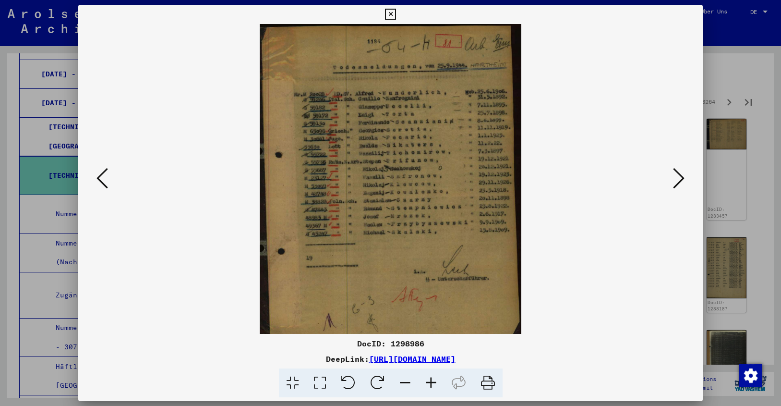
click at [431, 379] on icon at bounding box center [431, 382] width 26 height 29
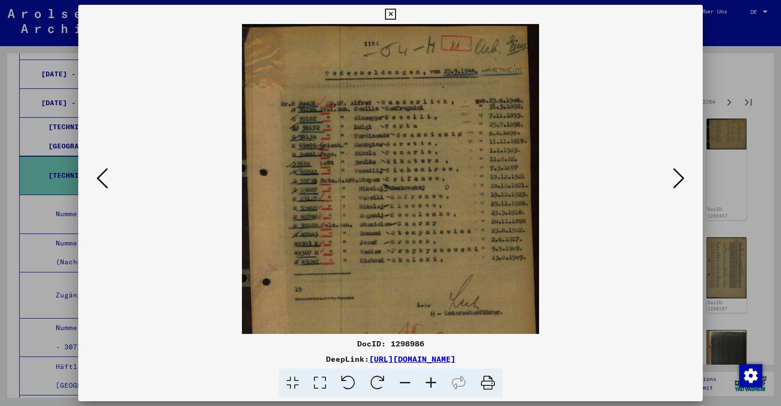
click at [431, 379] on icon at bounding box center [431, 382] width 26 height 29
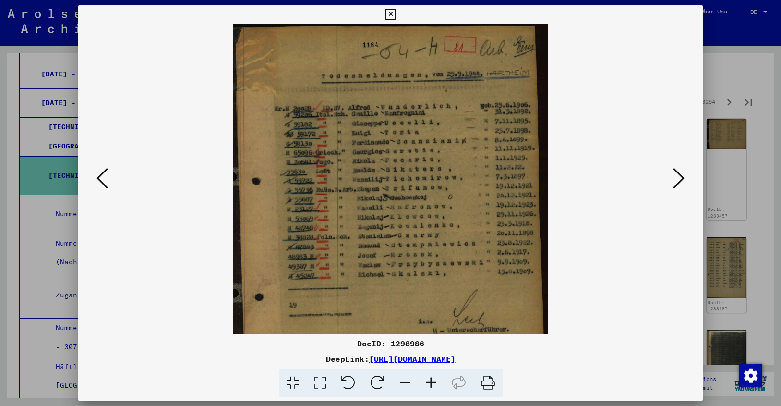
click at [431, 379] on icon at bounding box center [431, 382] width 26 height 29
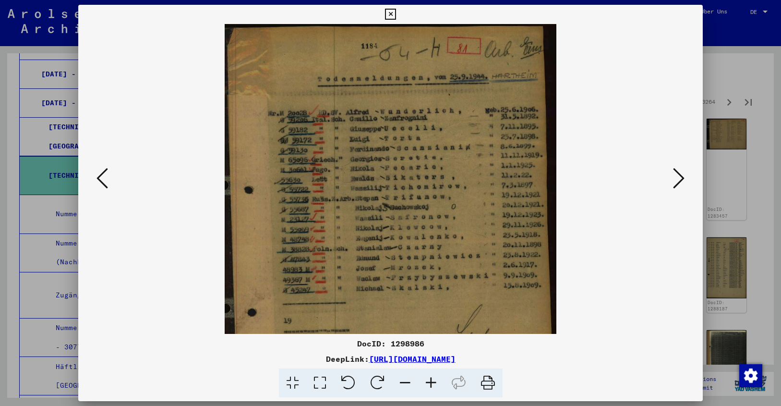
click at [431, 379] on icon at bounding box center [431, 382] width 26 height 29
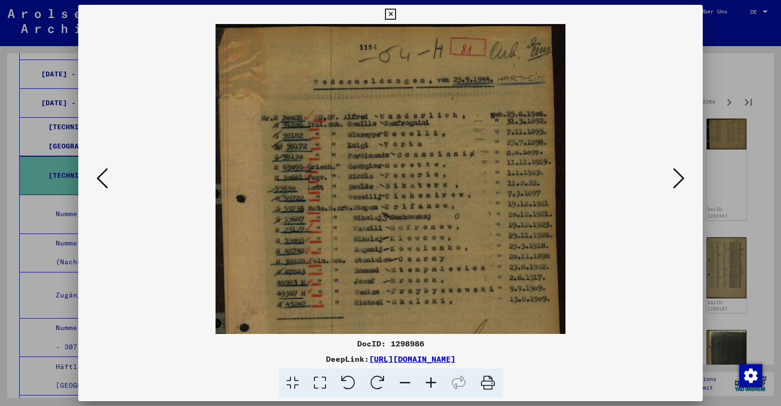
click at [676, 175] on icon at bounding box center [679, 178] width 12 height 23
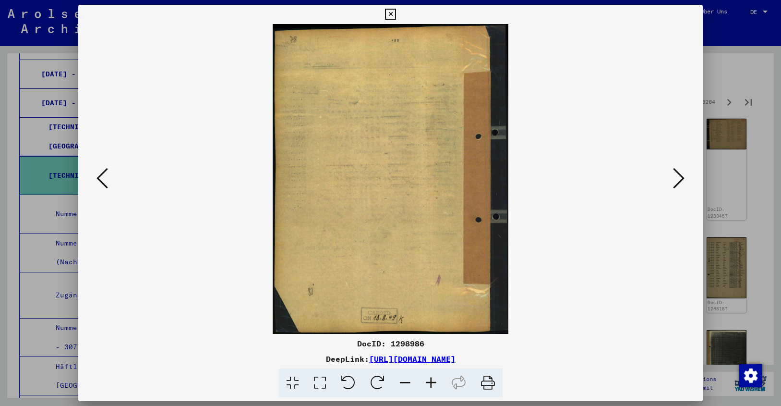
click at [676, 175] on icon at bounding box center [679, 178] width 12 height 23
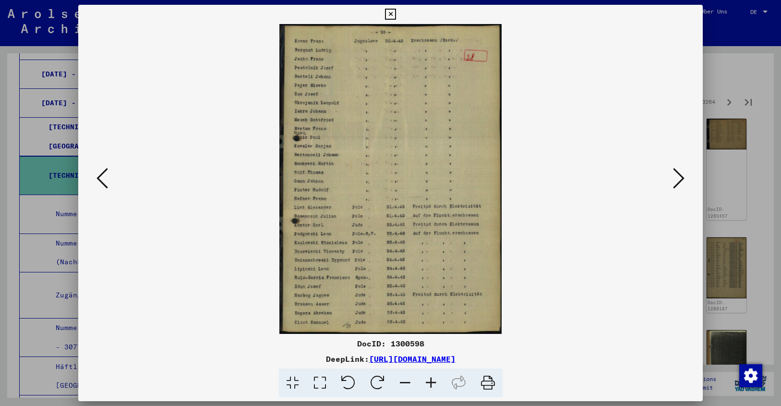
click at [426, 379] on icon at bounding box center [431, 382] width 26 height 29
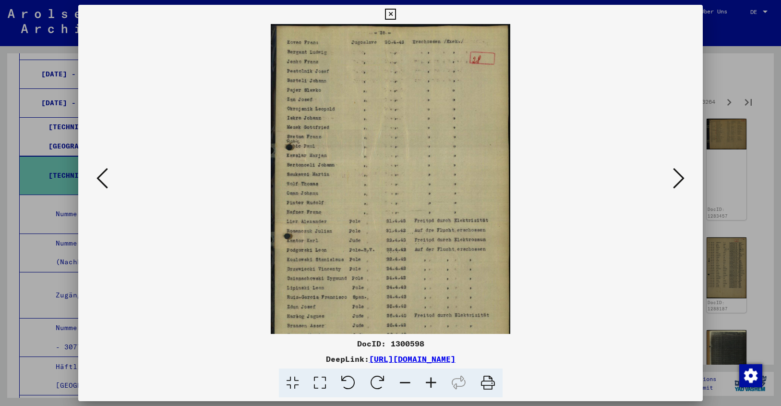
click at [426, 379] on icon at bounding box center [431, 382] width 26 height 29
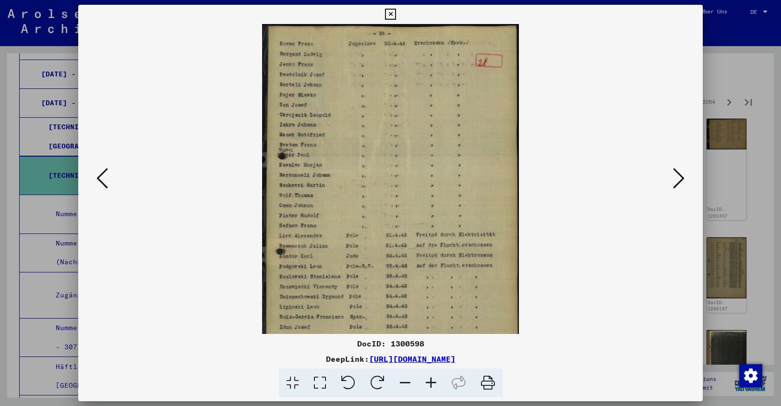
click at [426, 379] on icon at bounding box center [431, 382] width 26 height 29
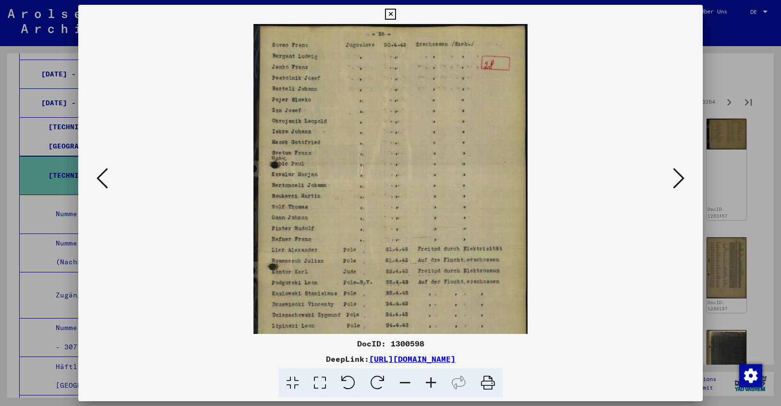
click at [426, 379] on icon at bounding box center [431, 382] width 26 height 29
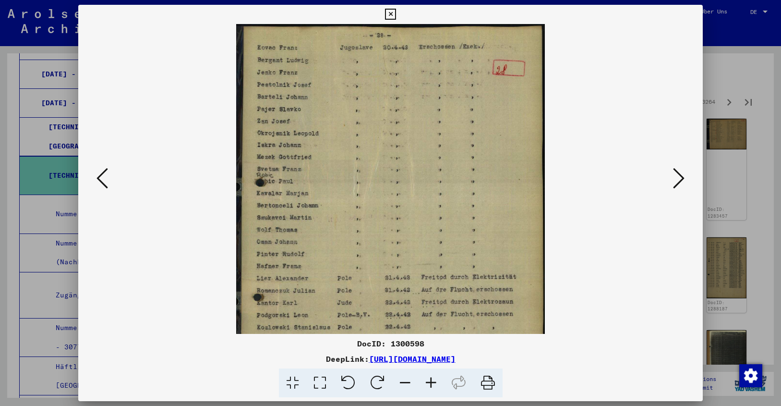
click at [426, 379] on icon at bounding box center [431, 382] width 26 height 29
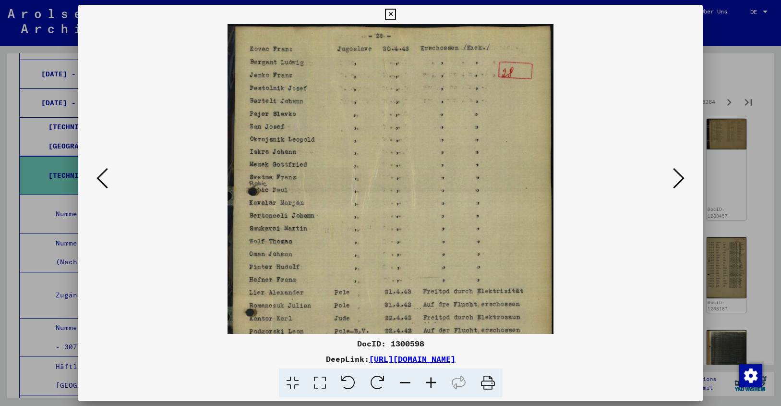
click at [426, 379] on icon at bounding box center [431, 382] width 26 height 29
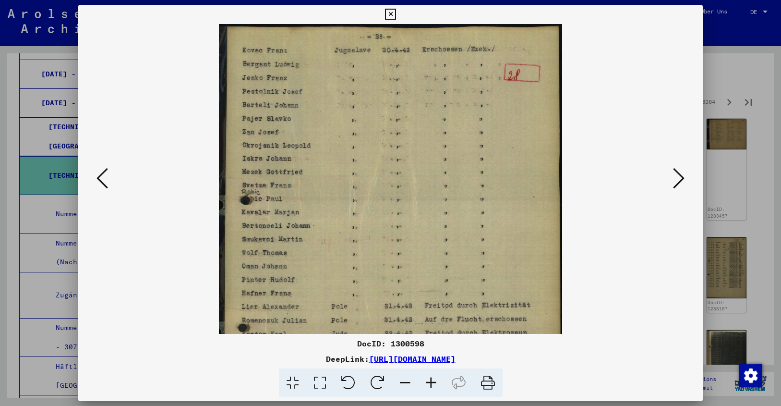
click at [426, 379] on icon at bounding box center [431, 382] width 26 height 29
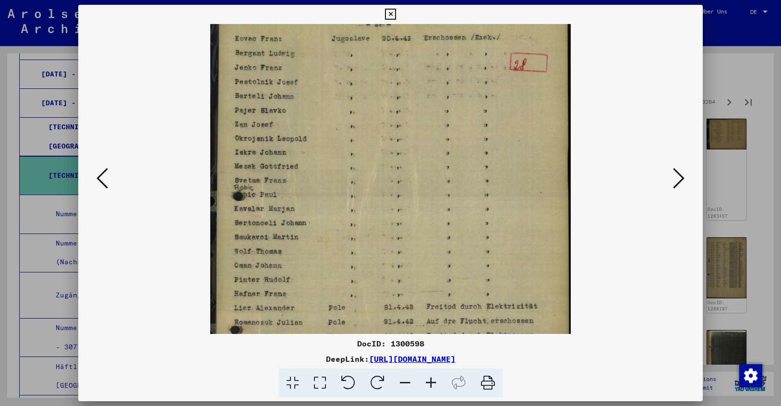
scroll to position [13, 0]
drag, startPoint x: 396, startPoint y: 322, endPoint x: 394, endPoint y: 309, distance: 13.5
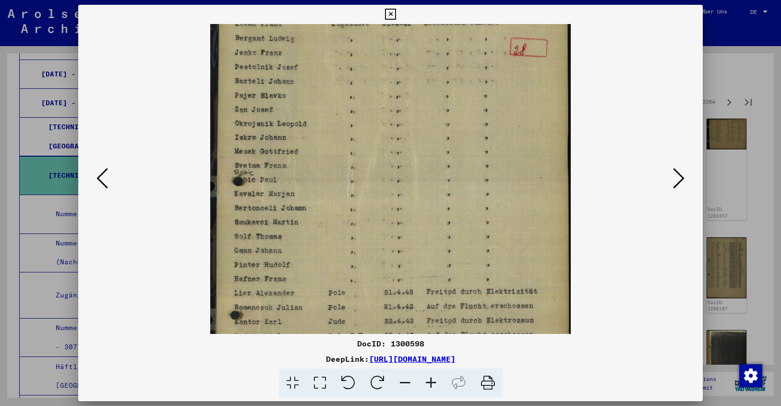
scroll to position [28, 0]
drag, startPoint x: 394, startPoint y: 313, endPoint x: 393, endPoint y: 298, distance: 14.9
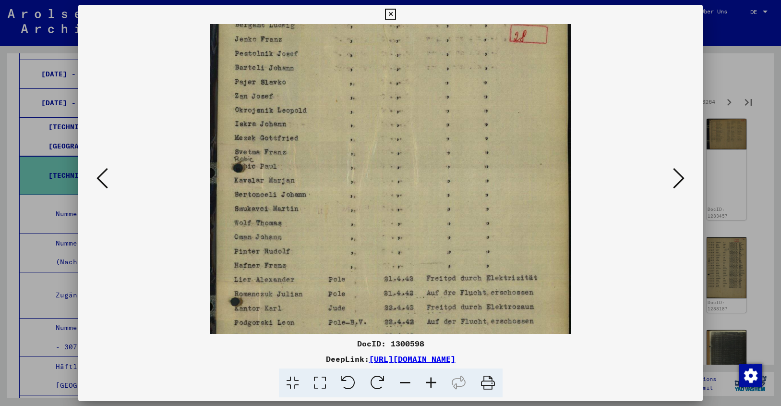
scroll to position [48, 0]
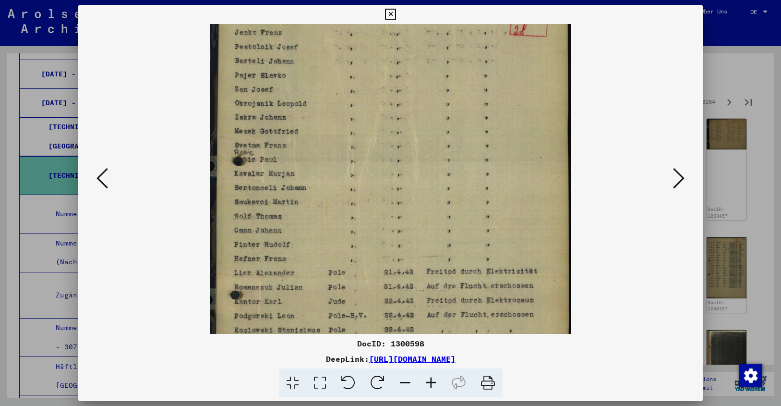
drag, startPoint x: 420, startPoint y: 311, endPoint x: 420, endPoint y: 291, distance: 19.7
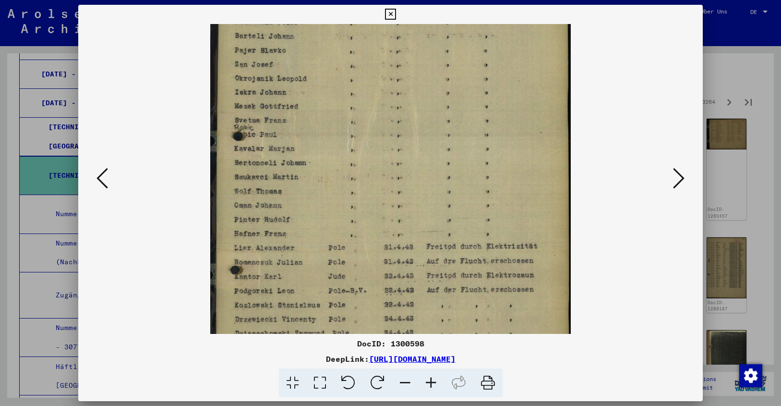
drag, startPoint x: 420, startPoint y: 294, endPoint x: 417, endPoint y: 269, distance: 25.1
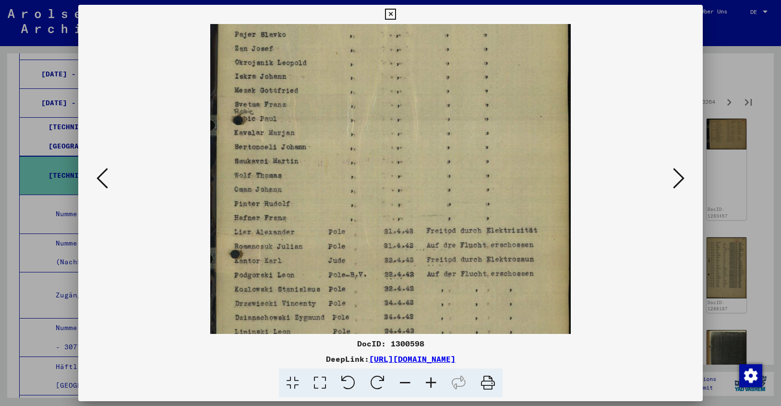
scroll to position [96, 0]
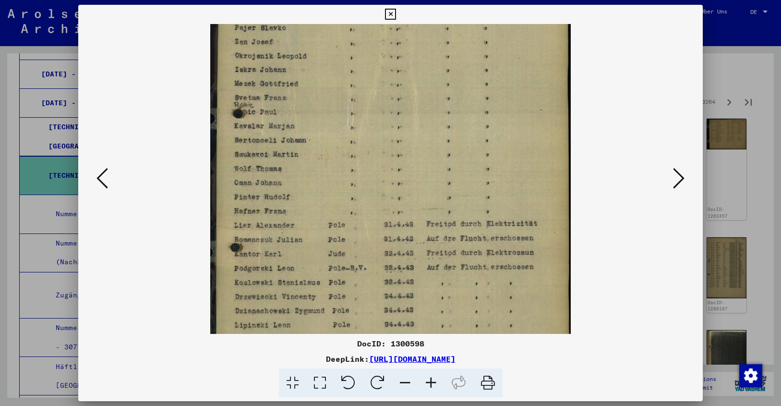
drag, startPoint x: 417, startPoint y: 279, endPoint x: 416, endPoint y: 260, distance: 19.3
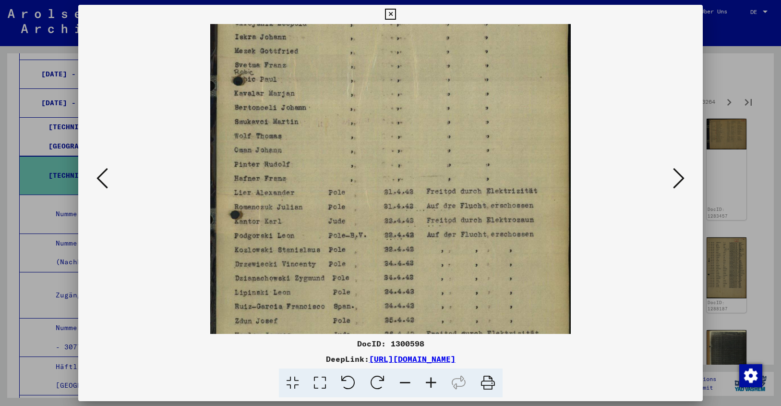
drag, startPoint x: 424, startPoint y: 288, endPoint x: 419, endPoint y: 255, distance: 32.9
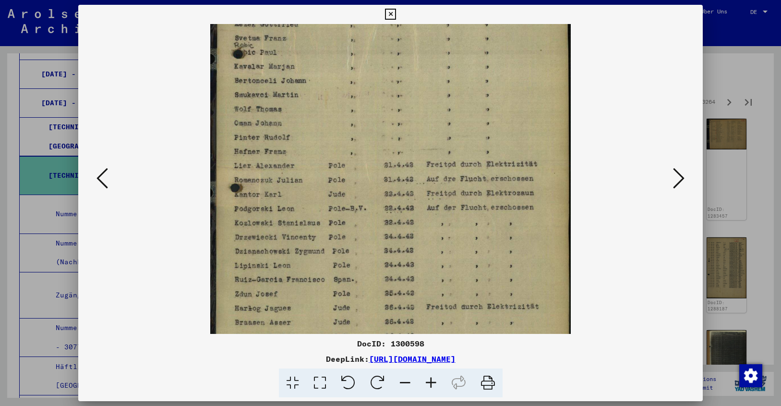
drag, startPoint x: 416, startPoint y: 279, endPoint x: 415, endPoint y: 252, distance: 26.9
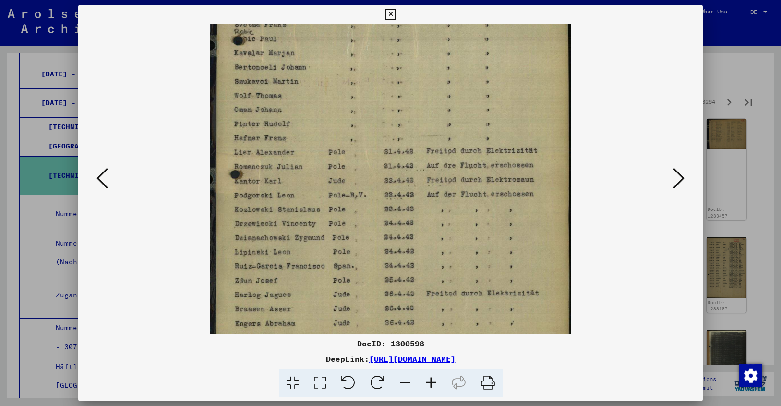
scroll to position [183, 0]
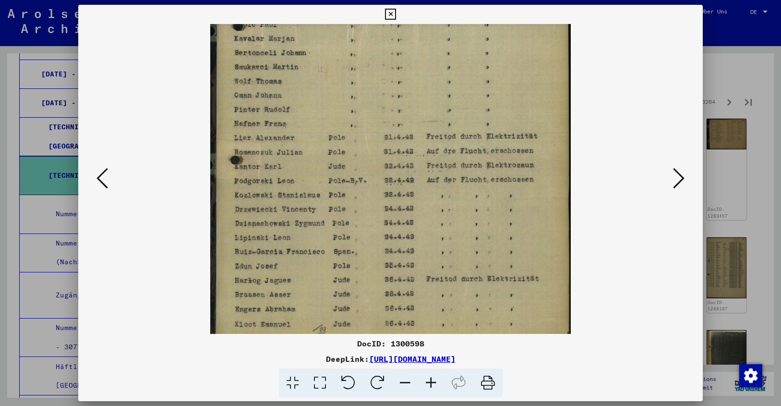
drag, startPoint x: 417, startPoint y: 270, endPoint x: 417, endPoint y: 244, distance: 25.9
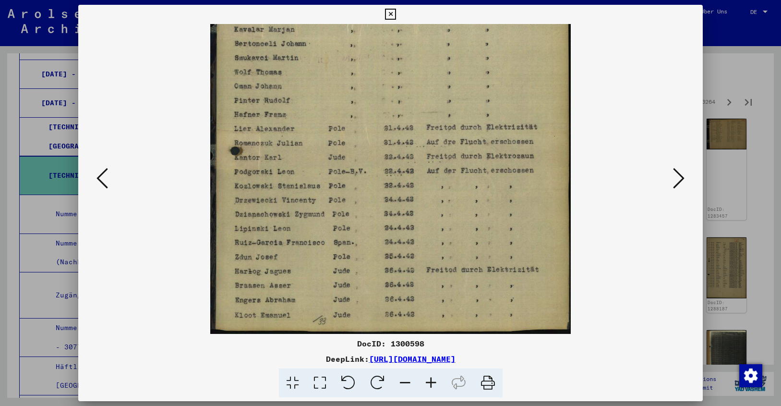
drag, startPoint x: 431, startPoint y: 289, endPoint x: 432, endPoint y: 254, distance: 35.1
click at [683, 177] on icon at bounding box center [679, 178] width 12 height 23
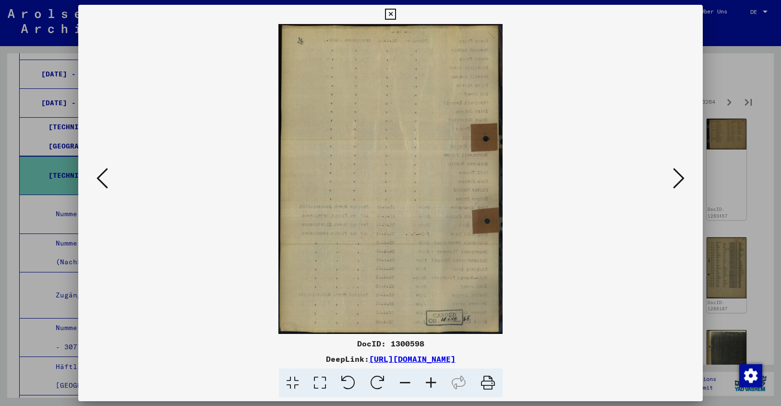
scroll to position [0, 0]
click at [683, 177] on icon at bounding box center [679, 178] width 12 height 23
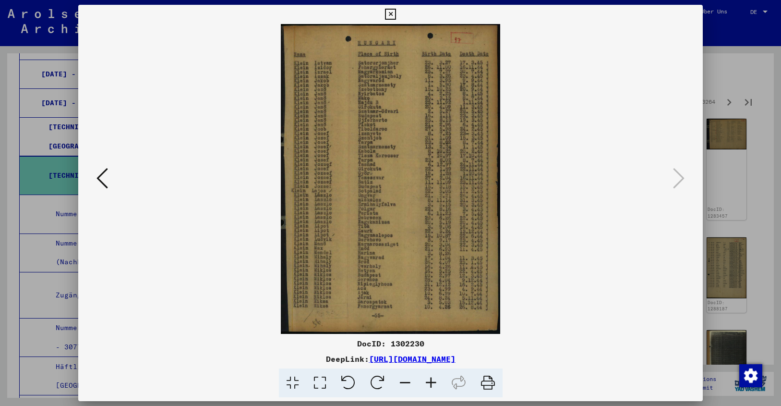
click at [429, 380] on icon at bounding box center [431, 382] width 26 height 29
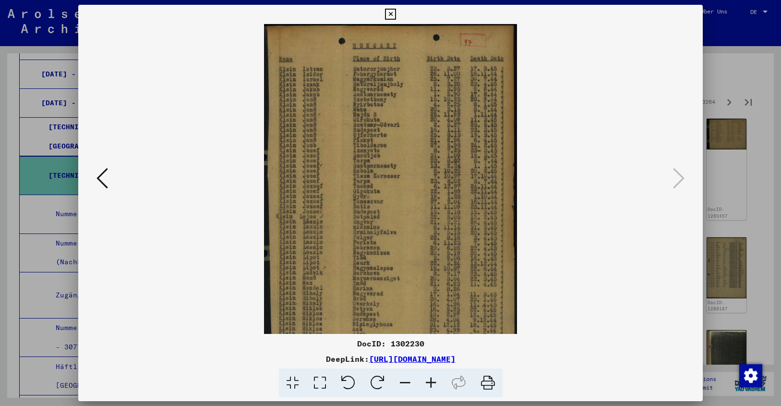
click at [429, 380] on icon at bounding box center [431, 382] width 26 height 29
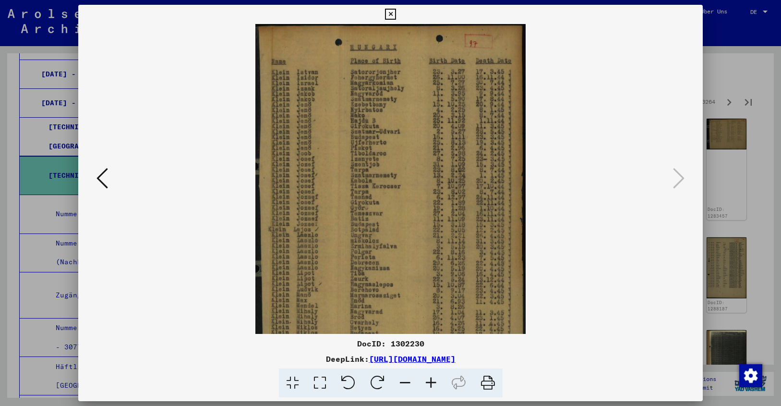
click at [429, 380] on icon at bounding box center [431, 382] width 26 height 29
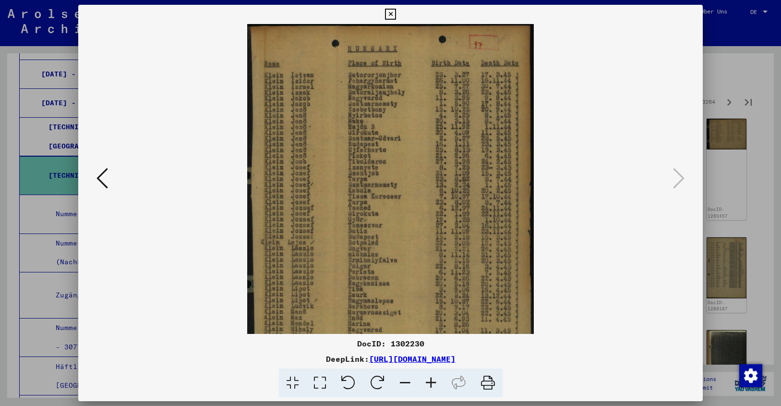
click at [429, 380] on icon at bounding box center [431, 382] width 26 height 29
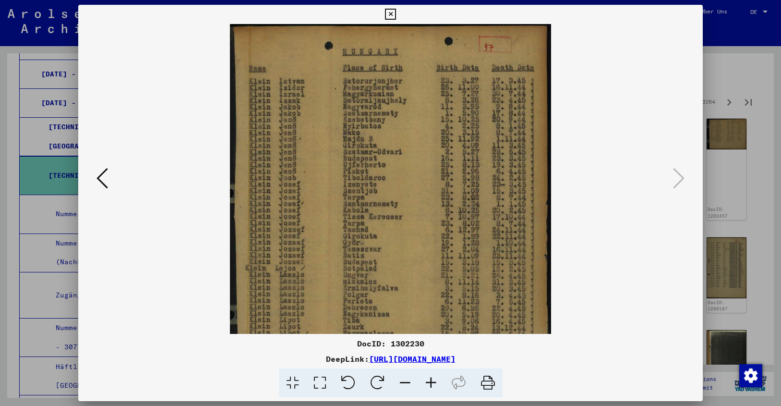
click at [429, 380] on icon at bounding box center [431, 382] width 26 height 29
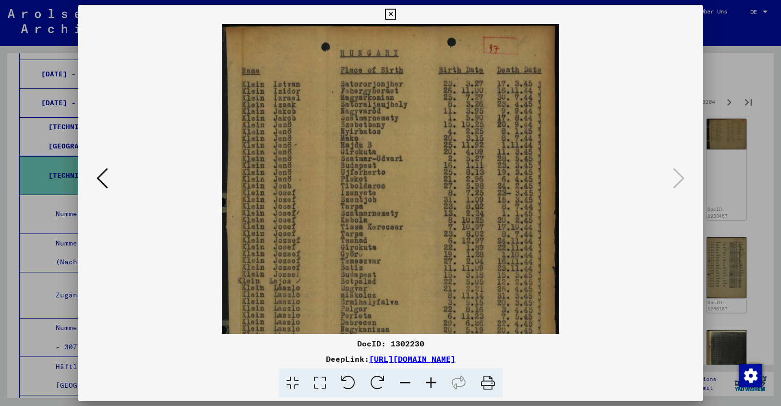
click at [396, 12] on icon at bounding box center [390, 15] width 11 height 12
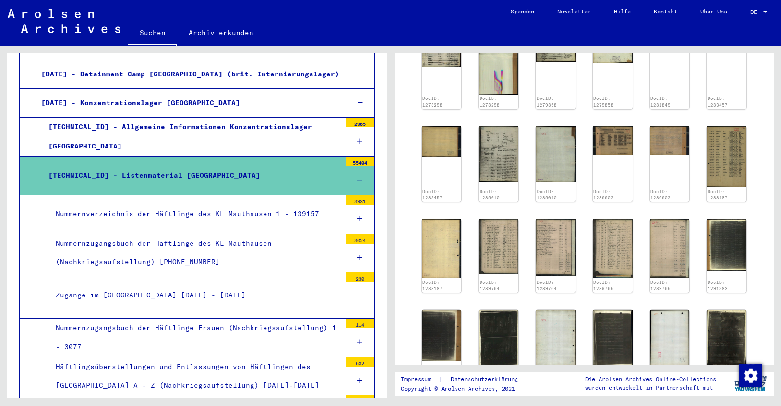
scroll to position [497, 0]
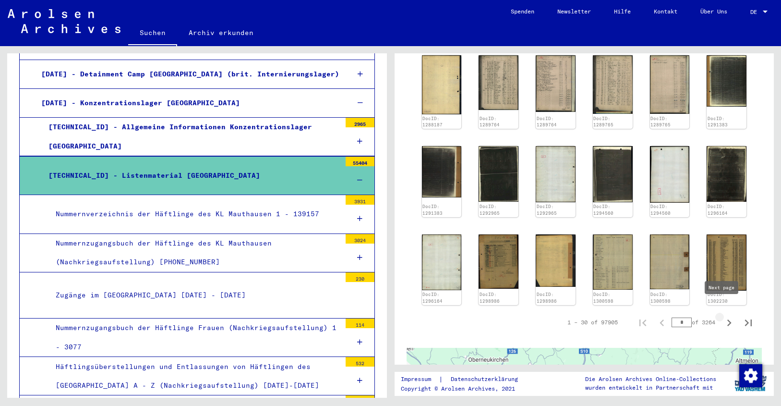
click at [723, 316] on icon "Next page" at bounding box center [729, 322] width 13 height 13
type input "*"
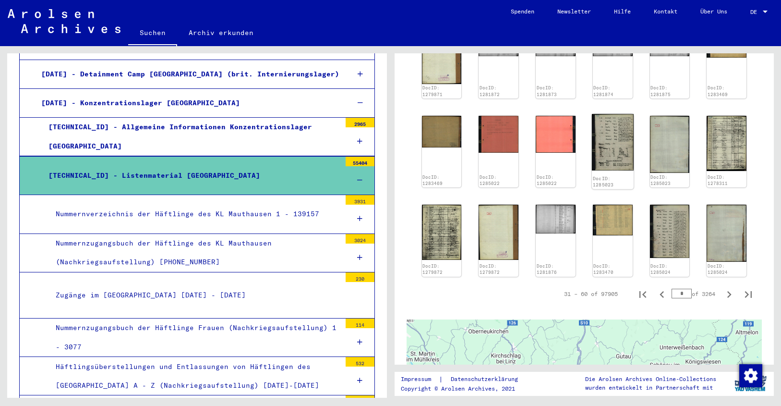
click at [603, 133] on img at bounding box center [613, 142] width 42 height 56
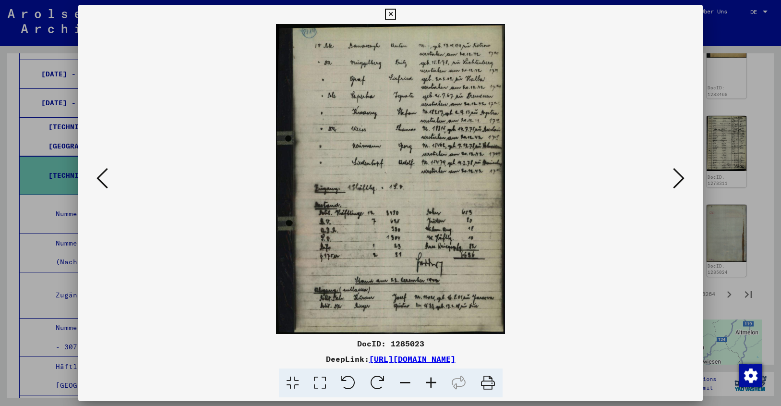
click at [430, 380] on icon at bounding box center [431, 382] width 26 height 29
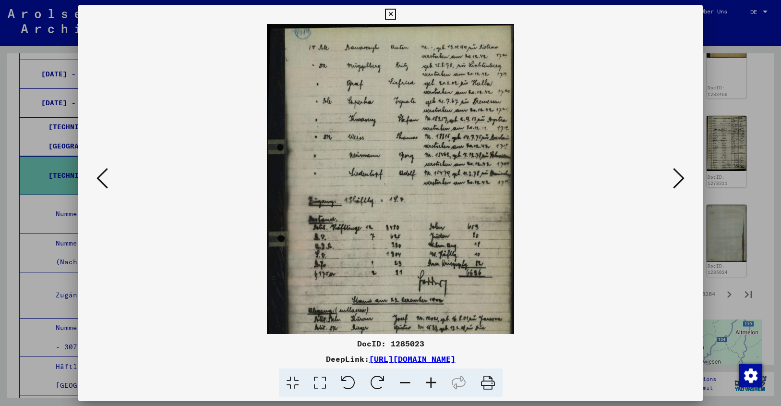
click at [430, 380] on icon at bounding box center [431, 382] width 26 height 29
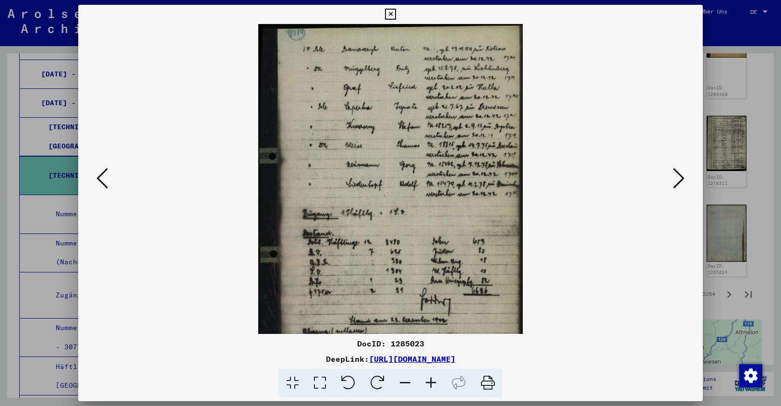
click at [430, 380] on icon at bounding box center [431, 382] width 26 height 29
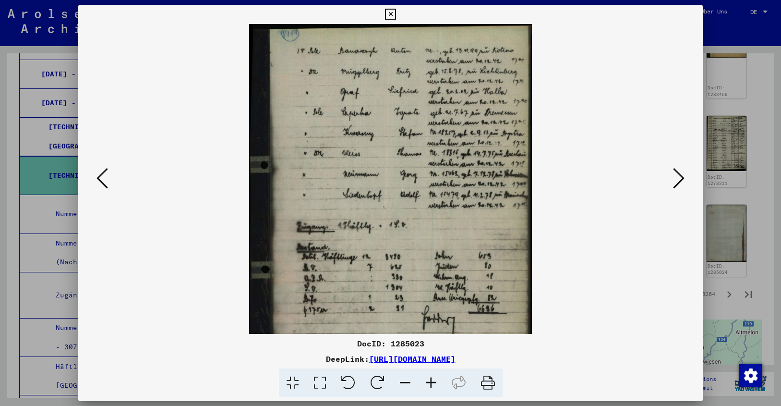
click at [430, 380] on icon at bounding box center [431, 382] width 26 height 29
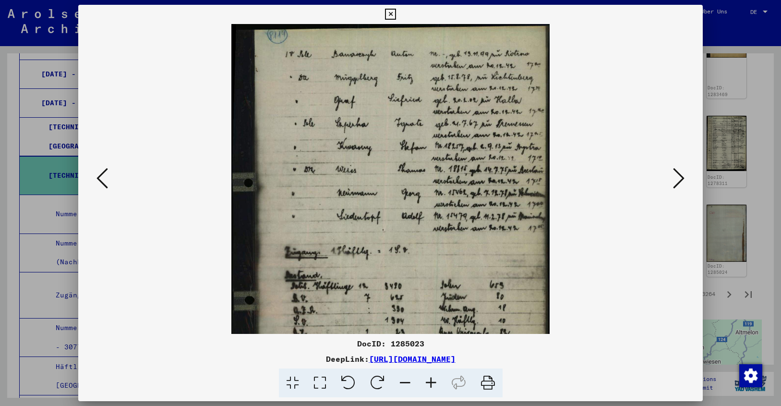
click at [430, 380] on icon at bounding box center [431, 382] width 26 height 29
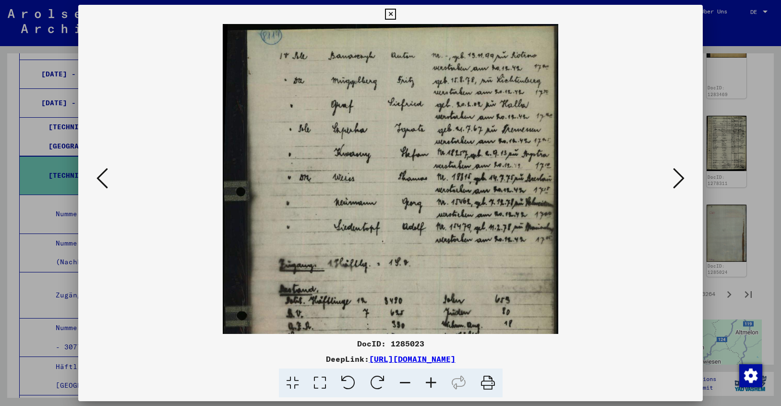
click at [430, 380] on icon at bounding box center [431, 382] width 26 height 29
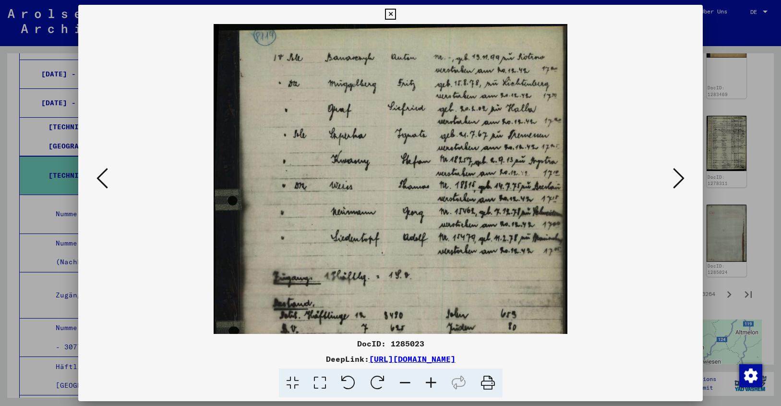
click at [430, 380] on icon at bounding box center [431, 382] width 26 height 29
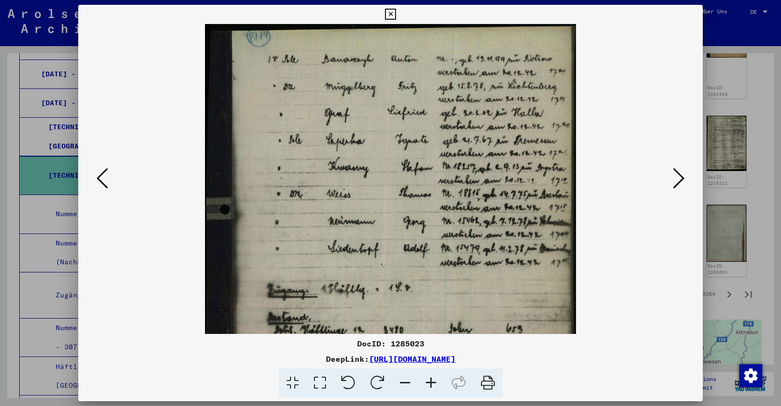
click at [430, 380] on icon at bounding box center [431, 382] width 26 height 29
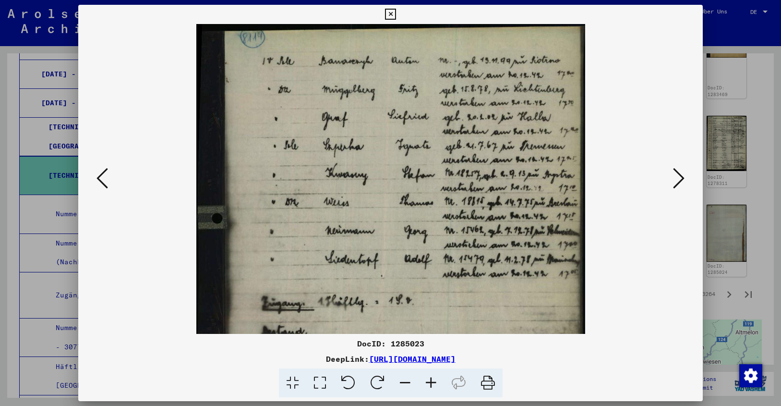
click at [682, 178] on icon at bounding box center [679, 178] width 12 height 23
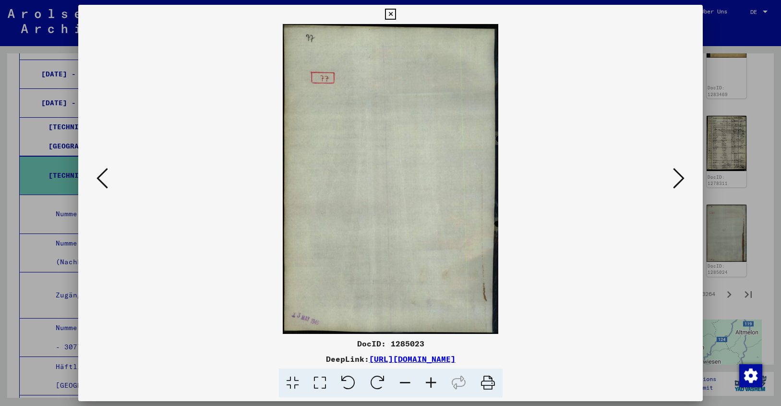
click at [682, 178] on icon at bounding box center [679, 178] width 12 height 23
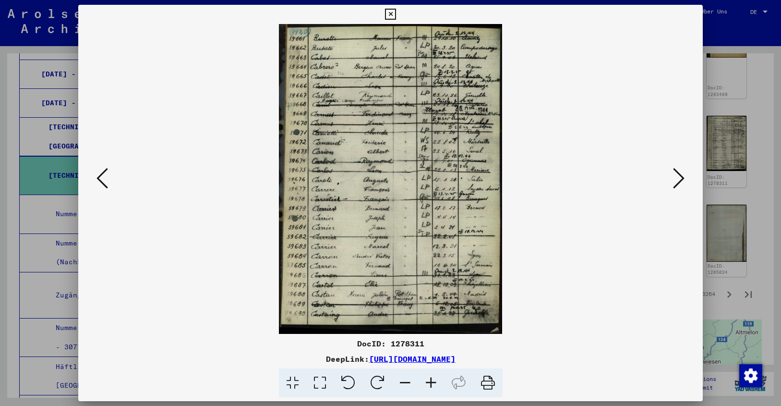
click at [682, 178] on icon at bounding box center [679, 178] width 12 height 23
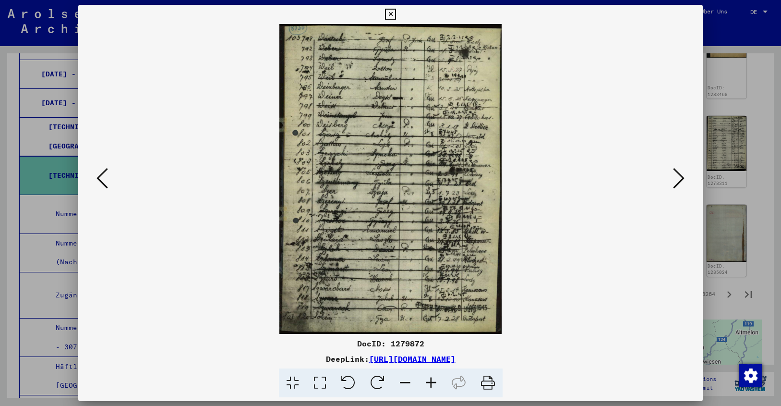
click at [682, 178] on icon at bounding box center [679, 178] width 12 height 23
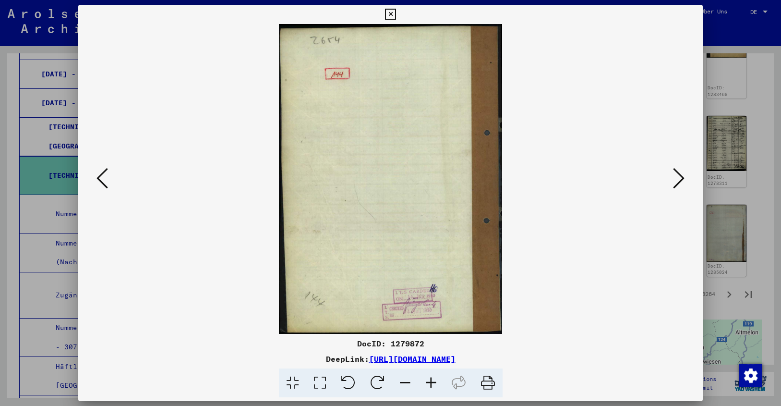
click at [682, 178] on icon at bounding box center [679, 178] width 12 height 23
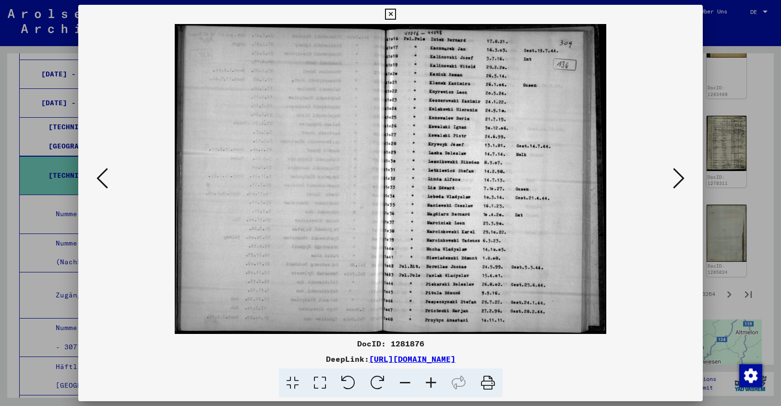
click at [682, 178] on icon at bounding box center [679, 178] width 12 height 23
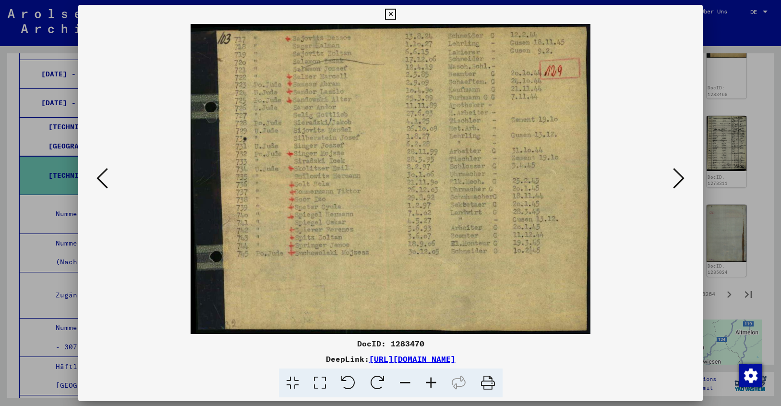
click at [682, 178] on icon at bounding box center [679, 178] width 12 height 23
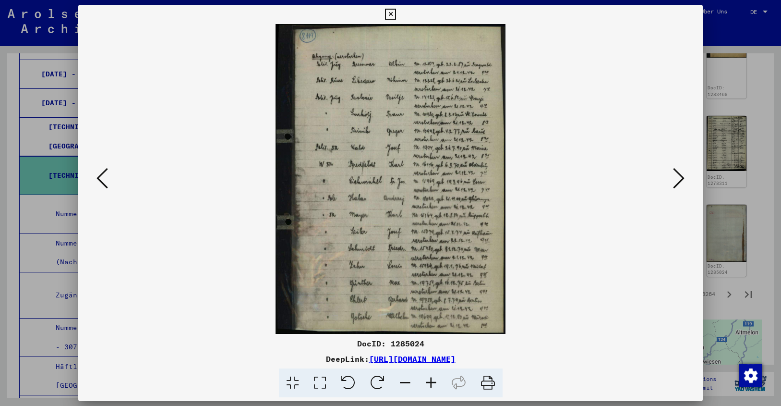
click at [682, 178] on icon at bounding box center [679, 178] width 12 height 23
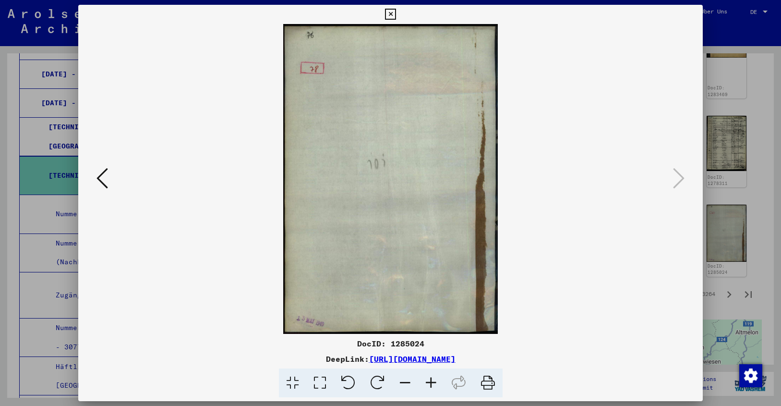
click at [396, 12] on icon at bounding box center [390, 15] width 11 height 12
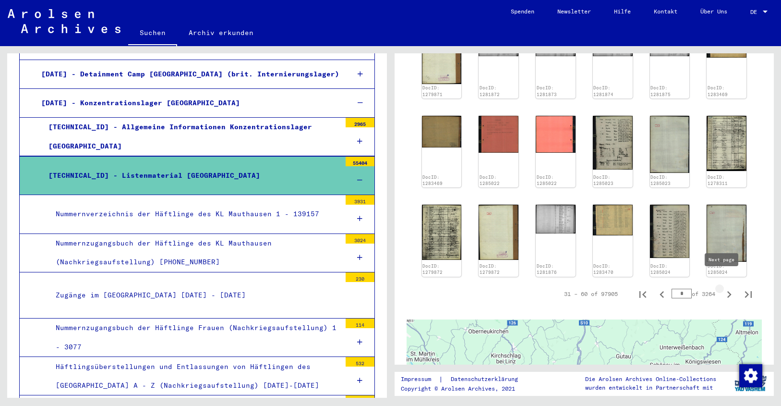
click at [723, 288] on icon "Next page" at bounding box center [729, 294] width 13 height 13
type input "*"
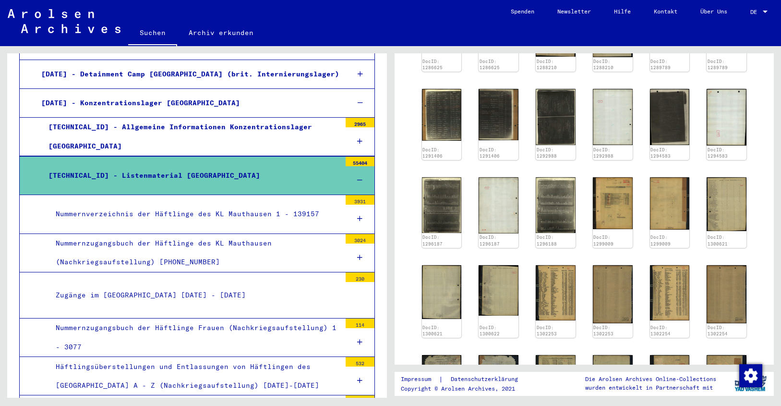
scroll to position [206, 0]
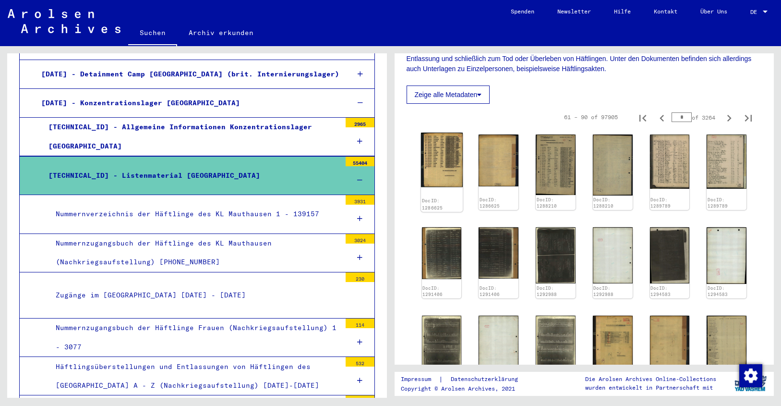
click at [436, 158] on img at bounding box center [442, 160] width 42 height 54
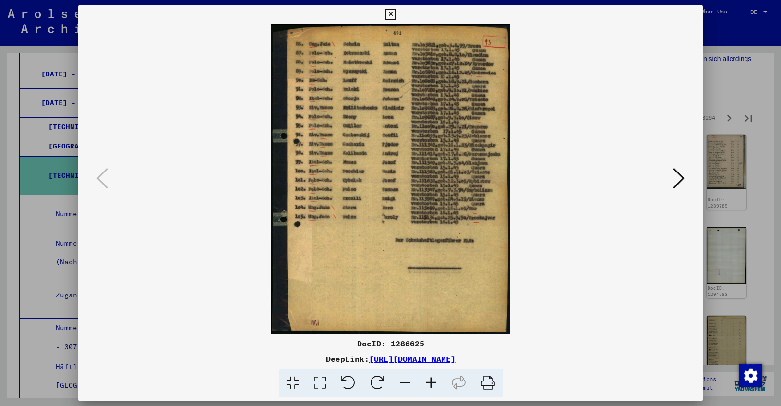
click at [428, 378] on icon at bounding box center [431, 382] width 26 height 29
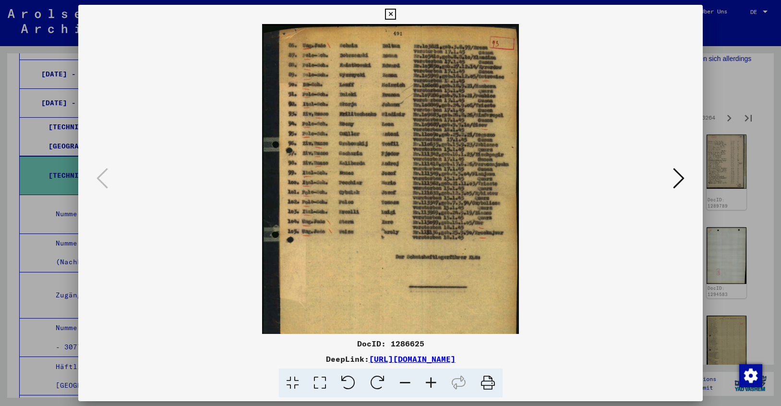
click at [428, 378] on icon at bounding box center [431, 382] width 26 height 29
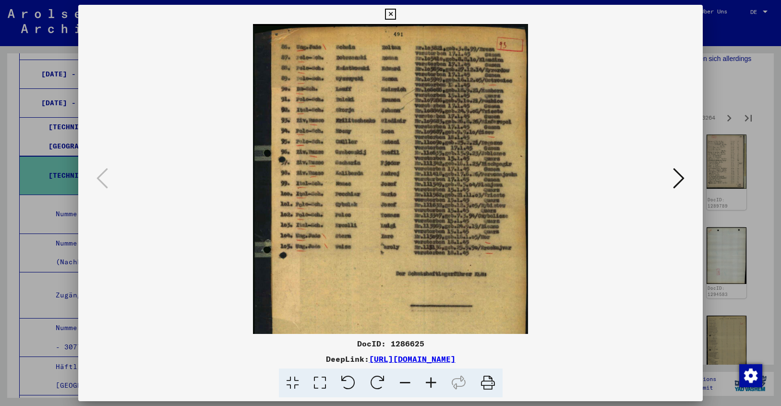
click at [428, 378] on icon at bounding box center [431, 382] width 26 height 29
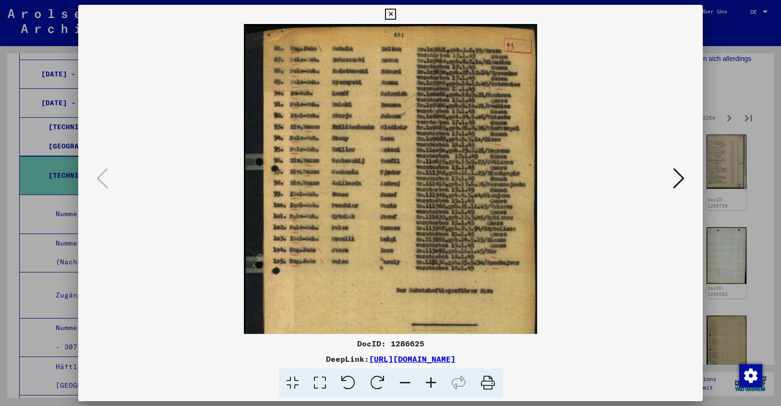
click at [428, 378] on icon at bounding box center [431, 382] width 26 height 29
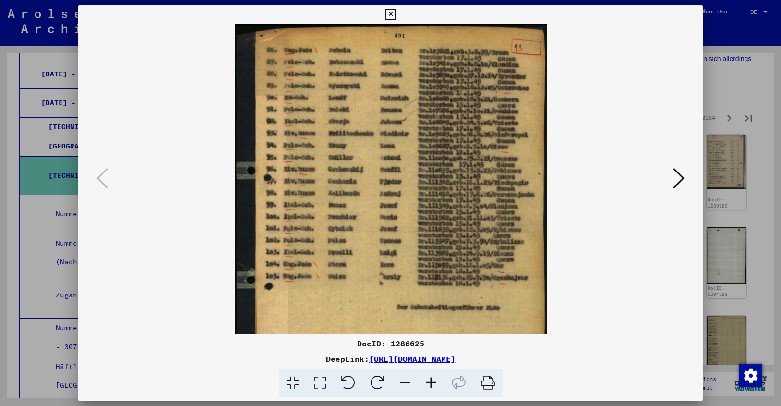
click at [428, 378] on icon at bounding box center [431, 382] width 26 height 29
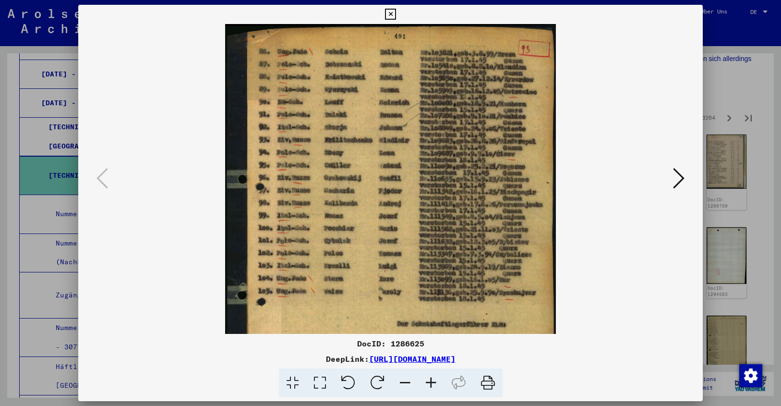
click at [428, 378] on icon at bounding box center [431, 382] width 26 height 29
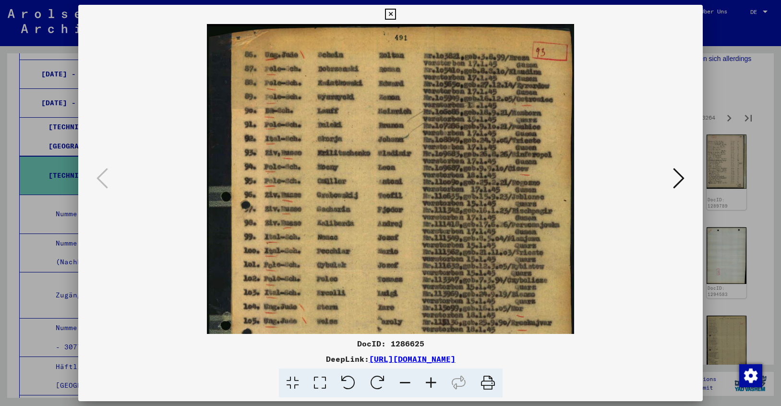
click at [679, 178] on icon at bounding box center [679, 178] width 12 height 23
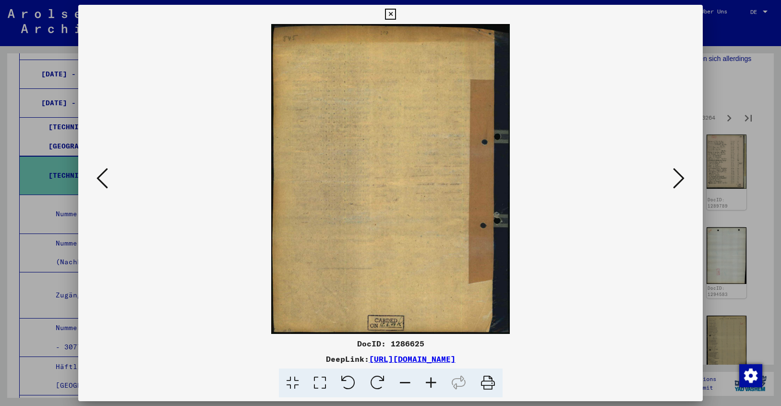
click at [679, 178] on icon at bounding box center [679, 178] width 12 height 23
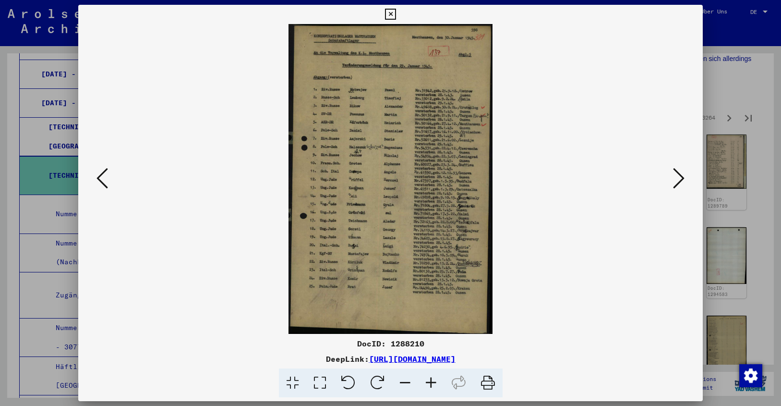
click at [429, 378] on icon at bounding box center [431, 382] width 26 height 29
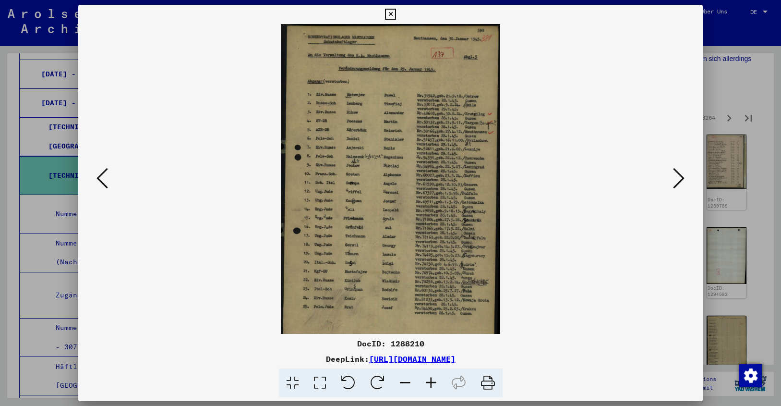
click at [429, 378] on icon at bounding box center [431, 382] width 26 height 29
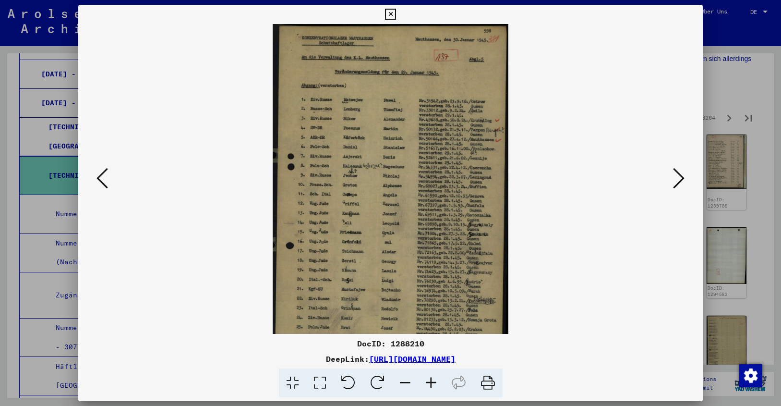
click at [429, 378] on icon at bounding box center [431, 382] width 26 height 29
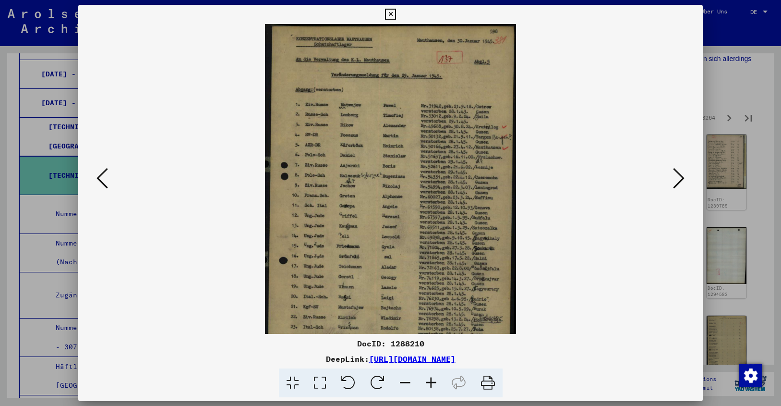
click at [429, 378] on icon at bounding box center [431, 382] width 26 height 29
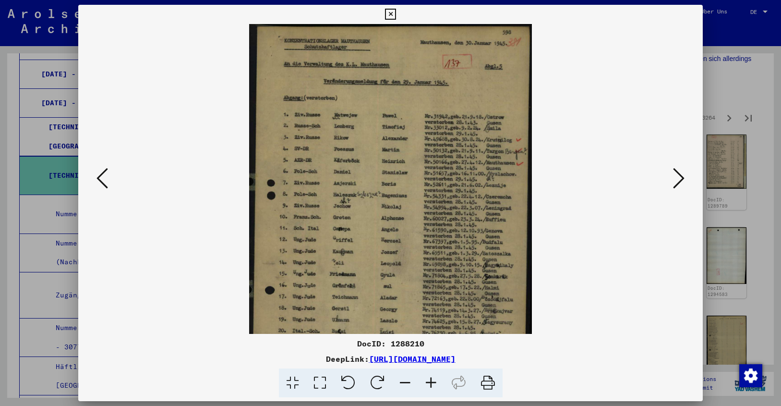
click at [429, 378] on icon at bounding box center [431, 382] width 26 height 29
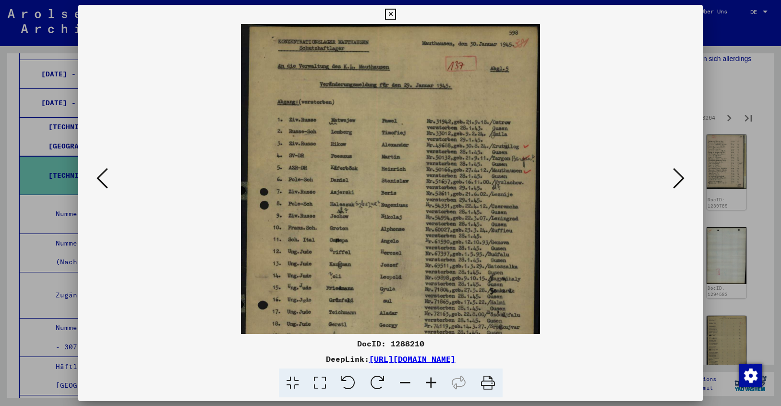
click at [429, 378] on icon at bounding box center [431, 382] width 26 height 29
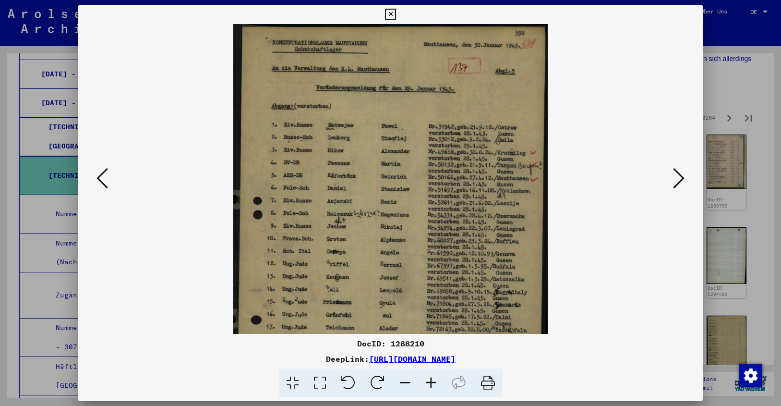
click at [429, 378] on icon at bounding box center [431, 382] width 26 height 29
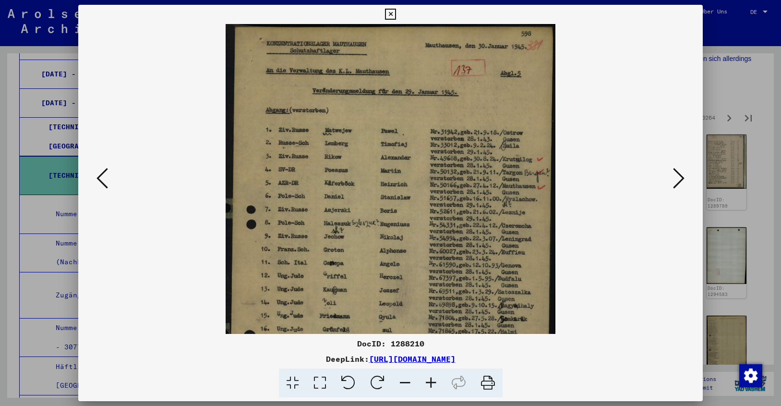
click at [429, 378] on icon at bounding box center [431, 382] width 26 height 29
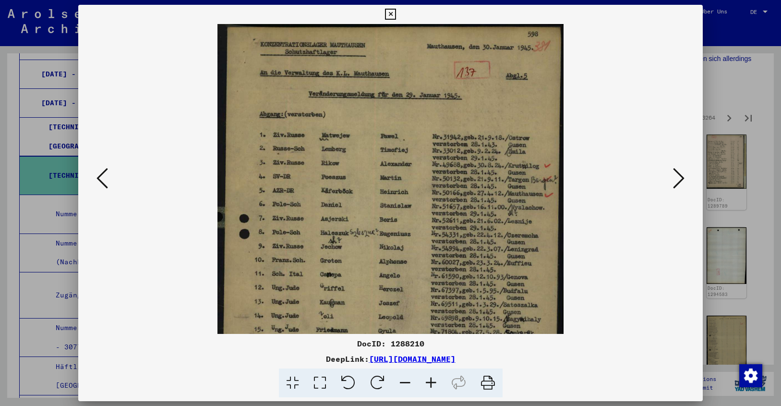
click at [429, 378] on icon at bounding box center [431, 382] width 26 height 29
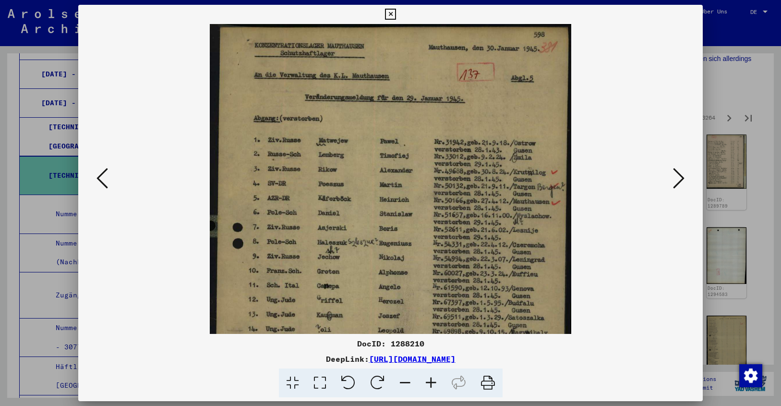
click at [429, 378] on icon at bounding box center [431, 382] width 26 height 29
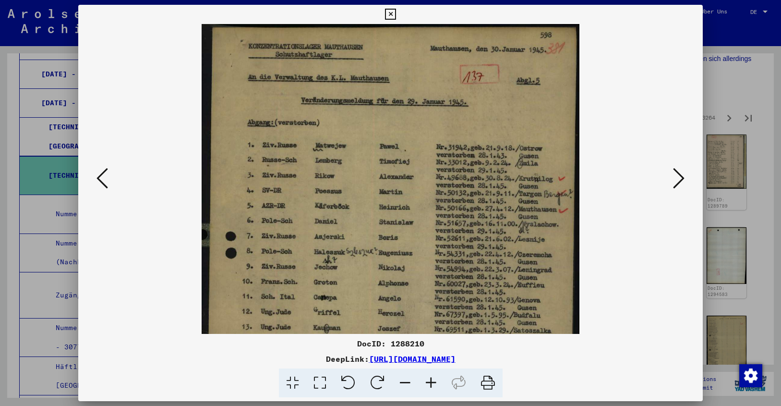
click at [678, 178] on icon at bounding box center [679, 178] width 12 height 23
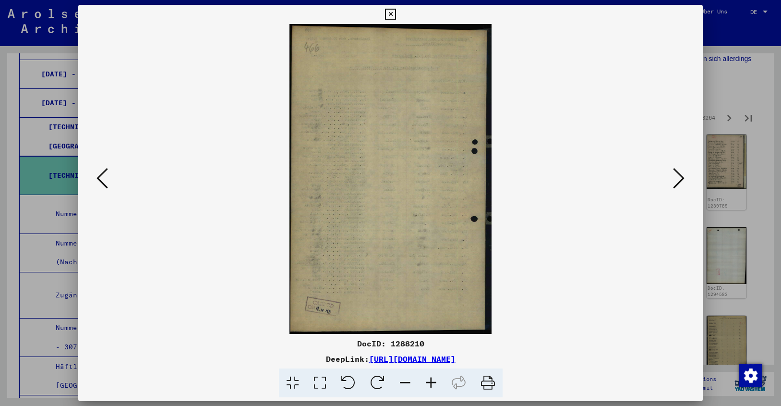
click at [678, 178] on icon at bounding box center [679, 178] width 12 height 23
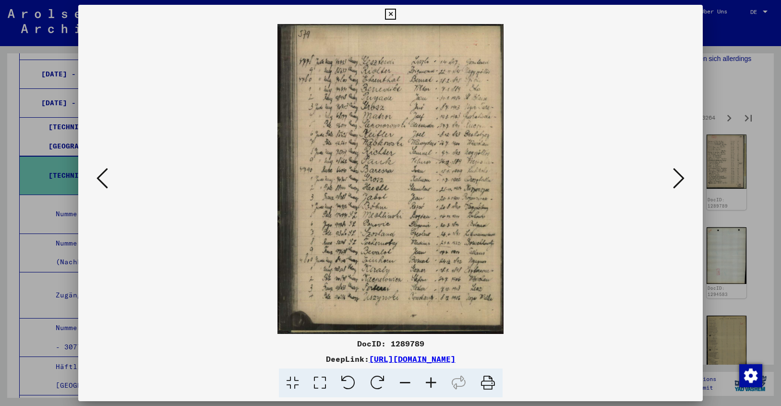
click at [678, 178] on icon at bounding box center [679, 178] width 12 height 23
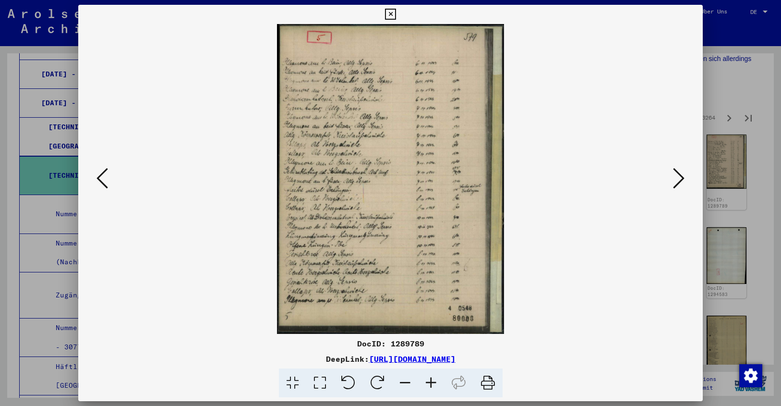
click at [678, 178] on icon at bounding box center [679, 178] width 12 height 23
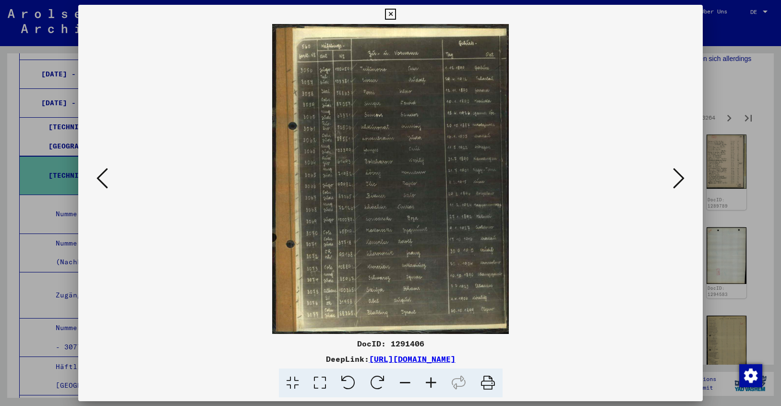
click at [678, 178] on icon at bounding box center [679, 178] width 12 height 23
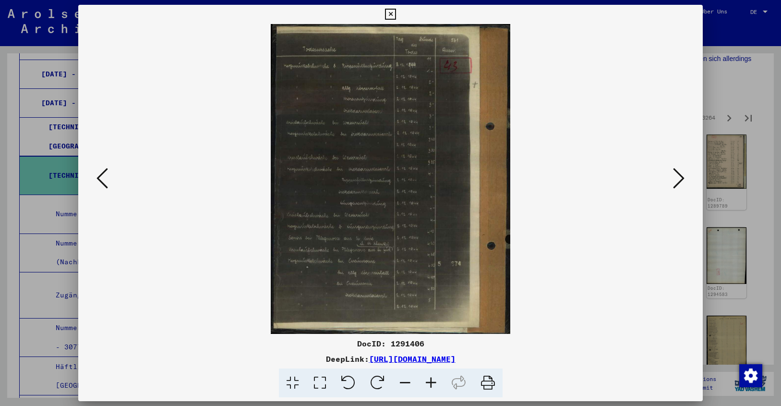
click at [678, 178] on icon at bounding box center [679, 178] width 12 height 23
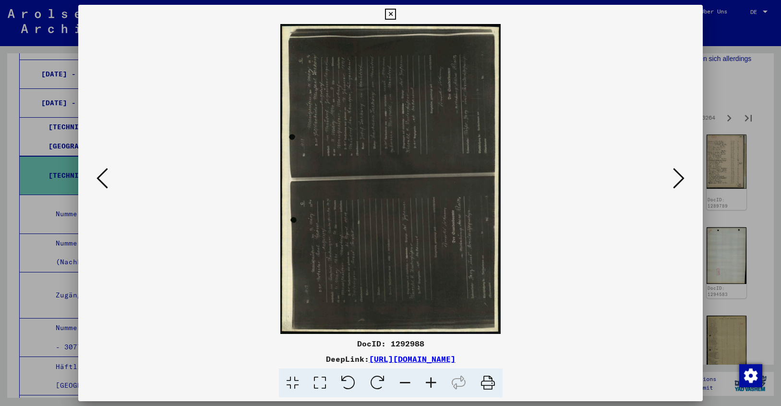
click at [678, 178] on icon at bounding box center [679, 178] width 12 height 23
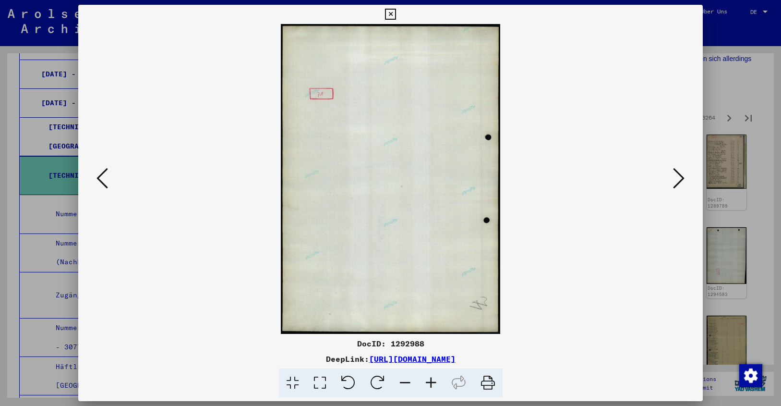
click at [678, 178] on icon at bounding box center [679, 178] width 12 height 23
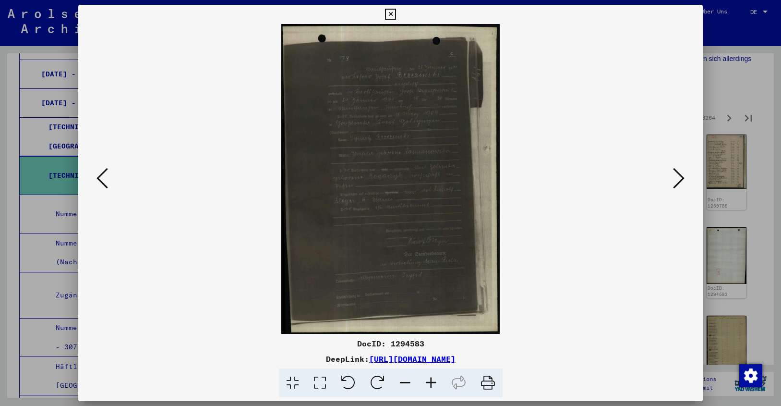
click at [678, 178] on icon at bounding box center [679, 178] width 12 height 23
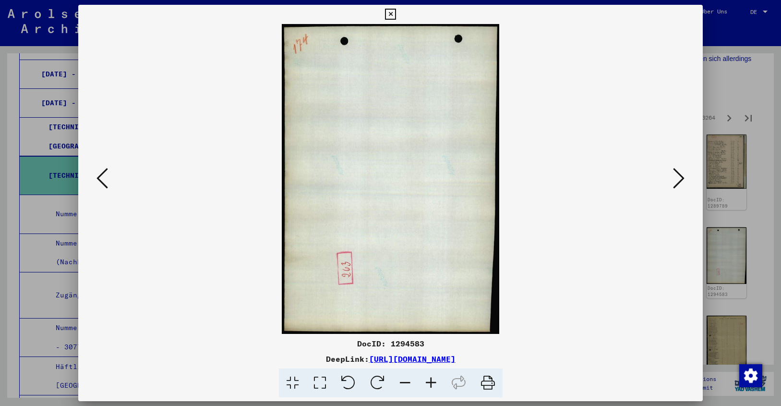
click at [678, 178] on icon at bounding box center [679, 178] width 12 height 23
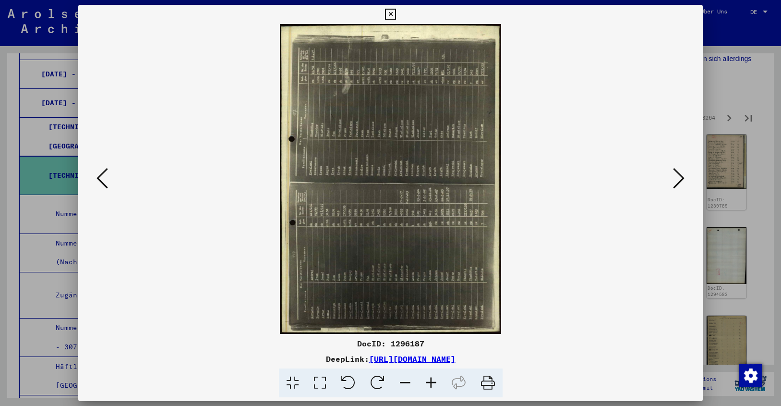
click at [678, 178] on icon at bounding box center [679, 178] width 12 height 23
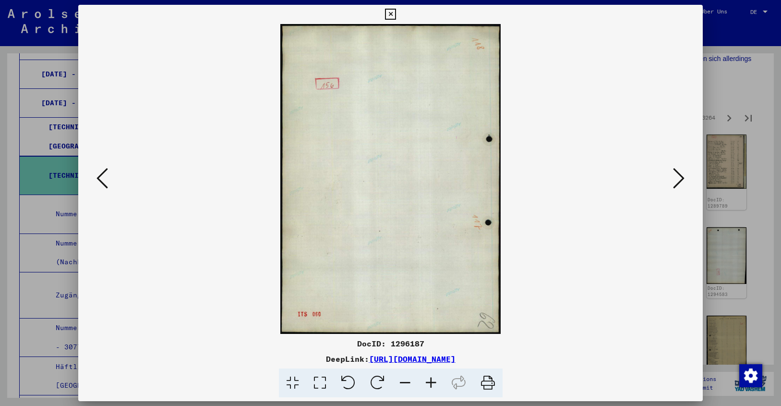
click at [678, 178] on icon at bounding box center [679, 178] width 12 height 23
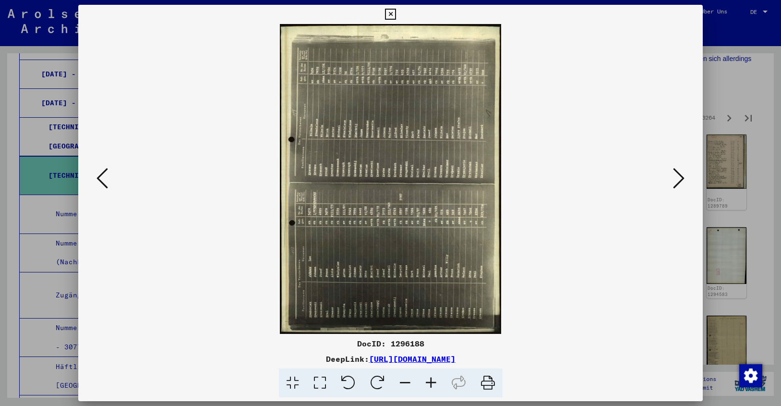
click at [678, 178] on icon at bounding box center [679, 178] width 12 height 23
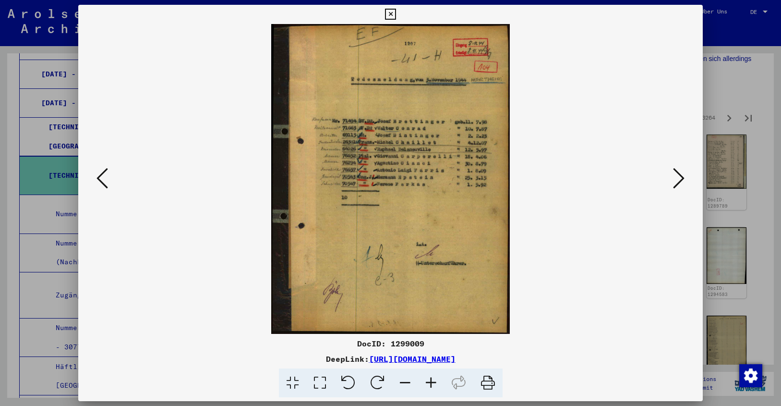
click at [429, 379] on icon at bounding box center [431, 382] width 26 height 29
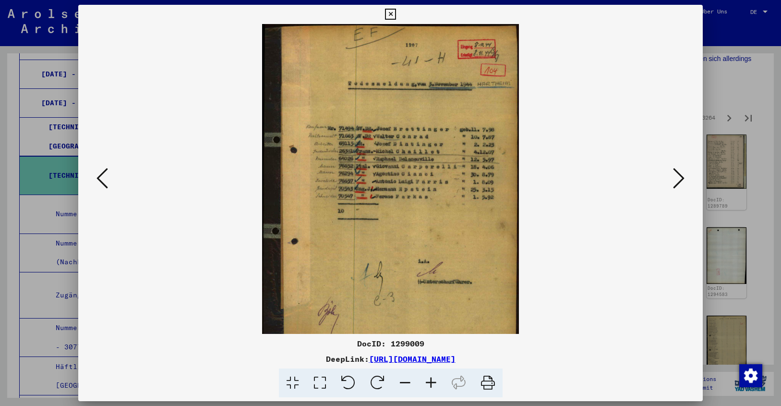
click at [429, 379] on icon at bounding box center [431, 382] width 26 height 29
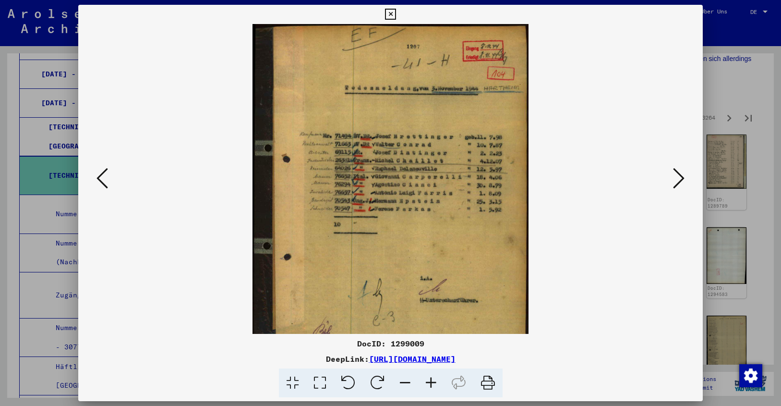
click at [429, 379] on icon at bounding box center [431, 382] width 26 height 29
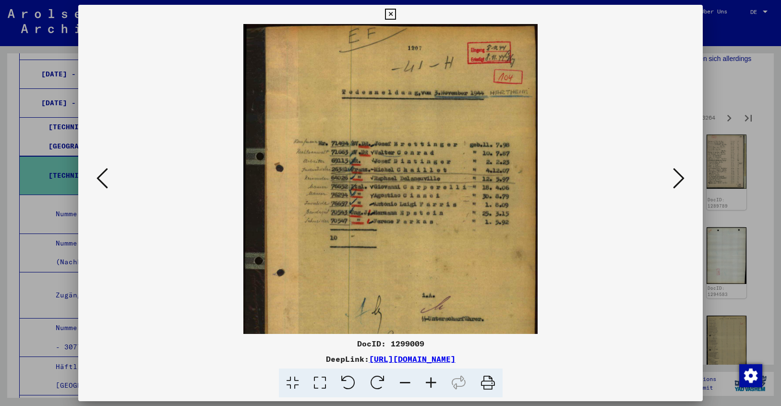
click at [429, 379] on icon at bounding box center [431, 382] width 26 height 29
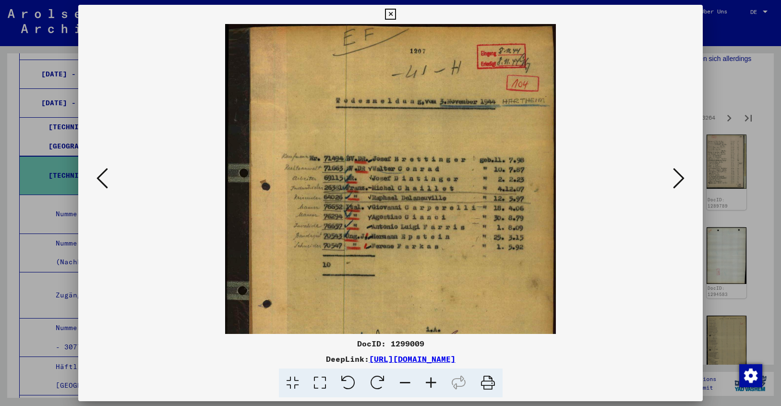
click at [429, 379] on icon at bounding box center [431, 382] width 26 height 29
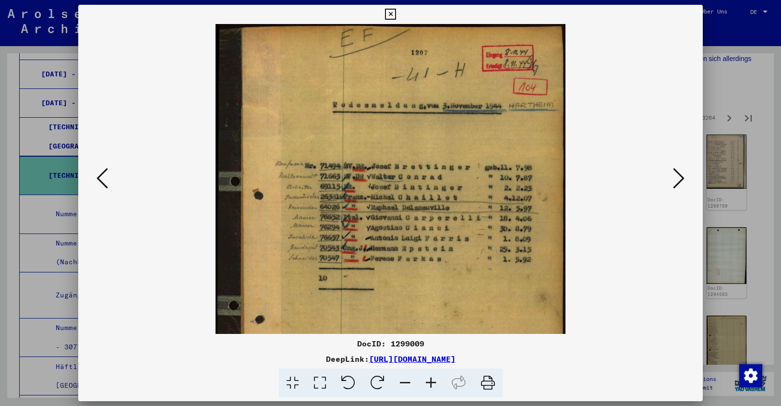
click at [429, 379] on icon at bounding box center [431, 382] width 26 height 29
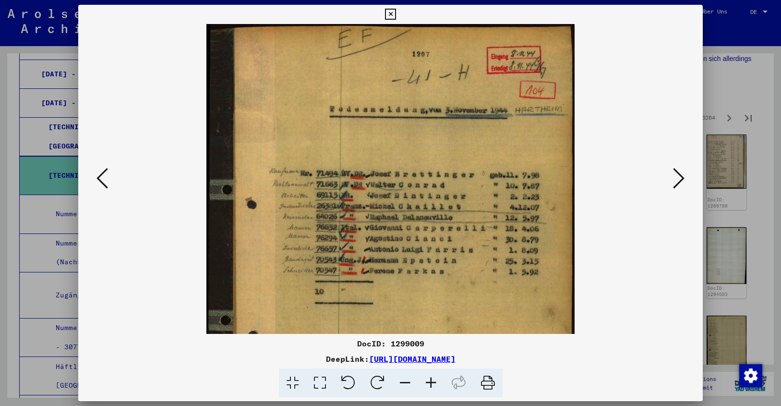
click at [429, 379] on icon at bounding box center [431, 382] width 26 height 29
